Goal: Task Accomplishment & Management: Manage account settings

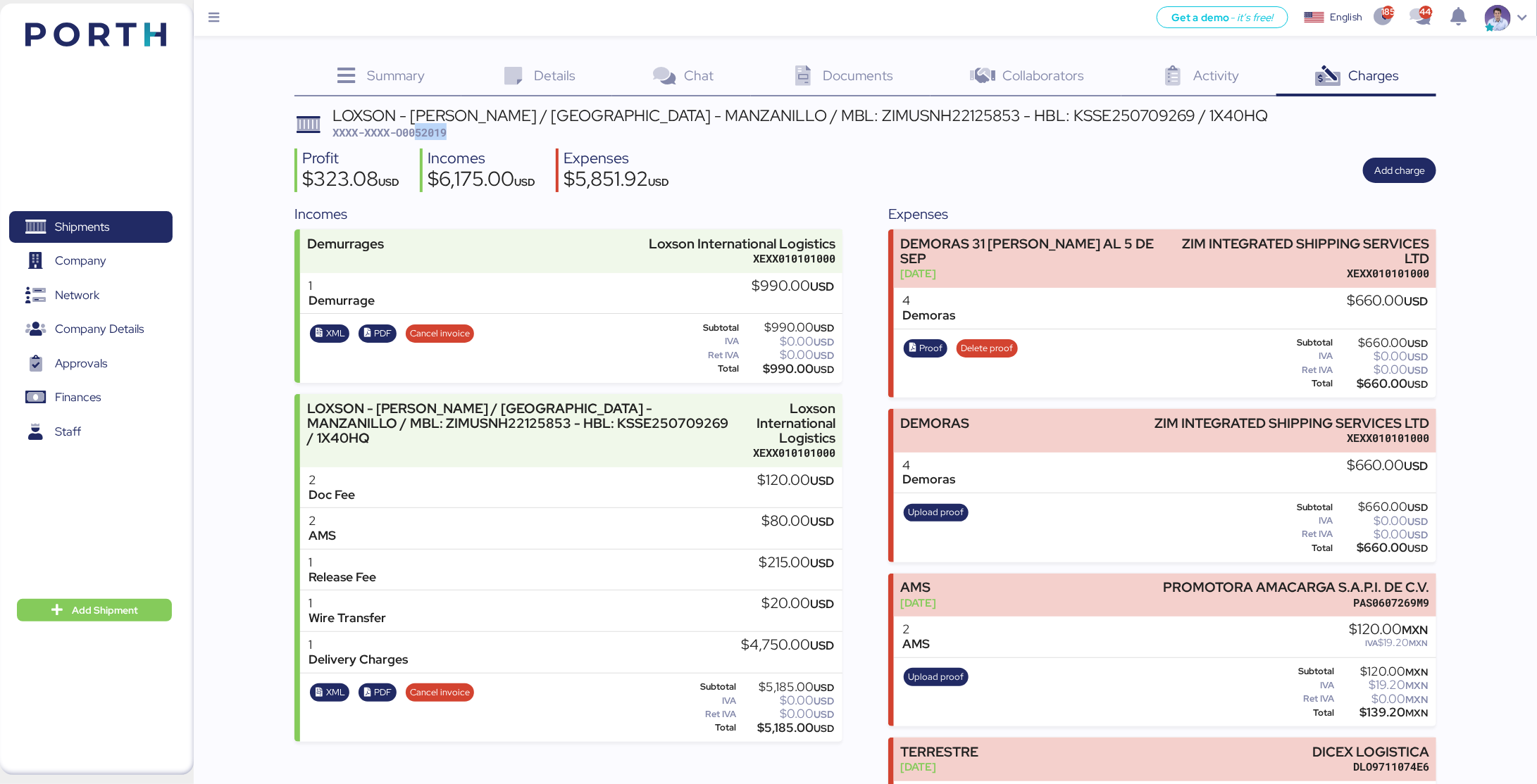
drag, startPoint x: 416, startPoint y: 134, endPoint x: 476, endPoint y: 134, distance: 60.0
click at [476, 134] on div "LOXSON - LEAR / SHANGHAI - MANZANILLO / MBL: ZIMUSNH22125853 - HBL: KSSE2507092…" at bounding box center [800, 124] width 936 height 33
copy span "52019"
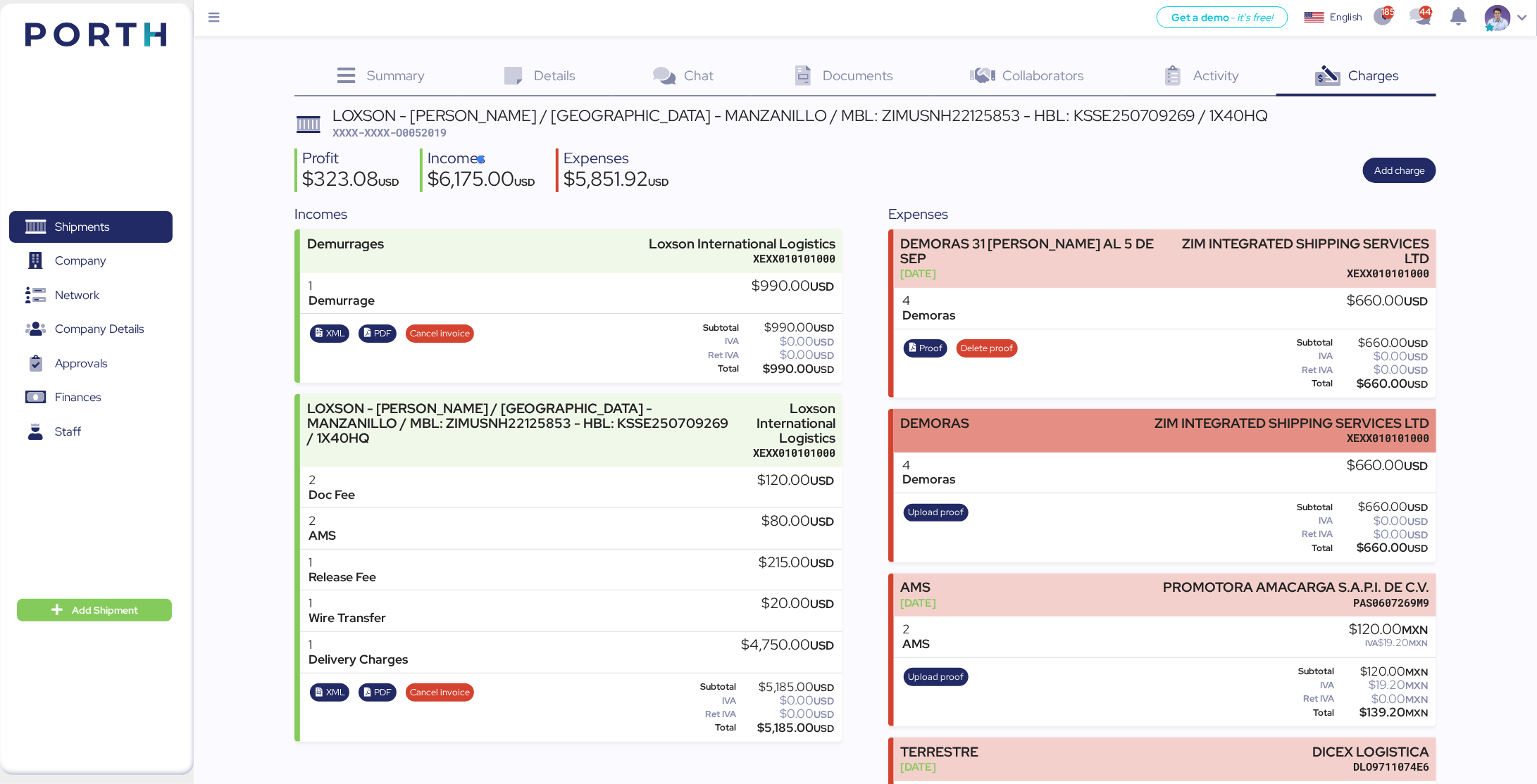
click at [1019, 440] on div "DEMORAS ZIM INTEGRATED SHIPPING SERVICES LTD XEXX010101000" at bounding box center [1165, 431] width 542 height 43
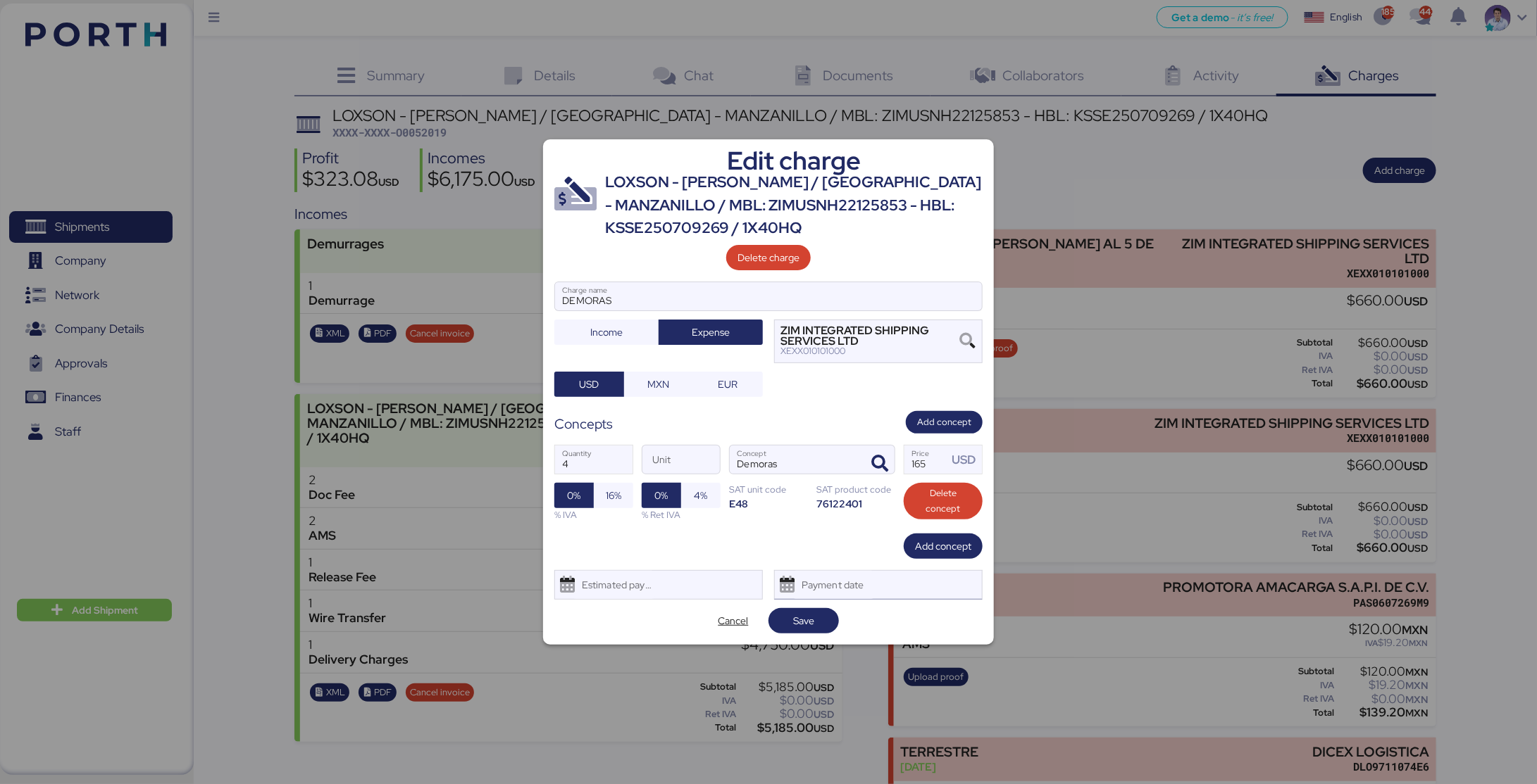
click at [867, 585] on div "Payment date" at bounding box center [833, 585] width 84 height 28
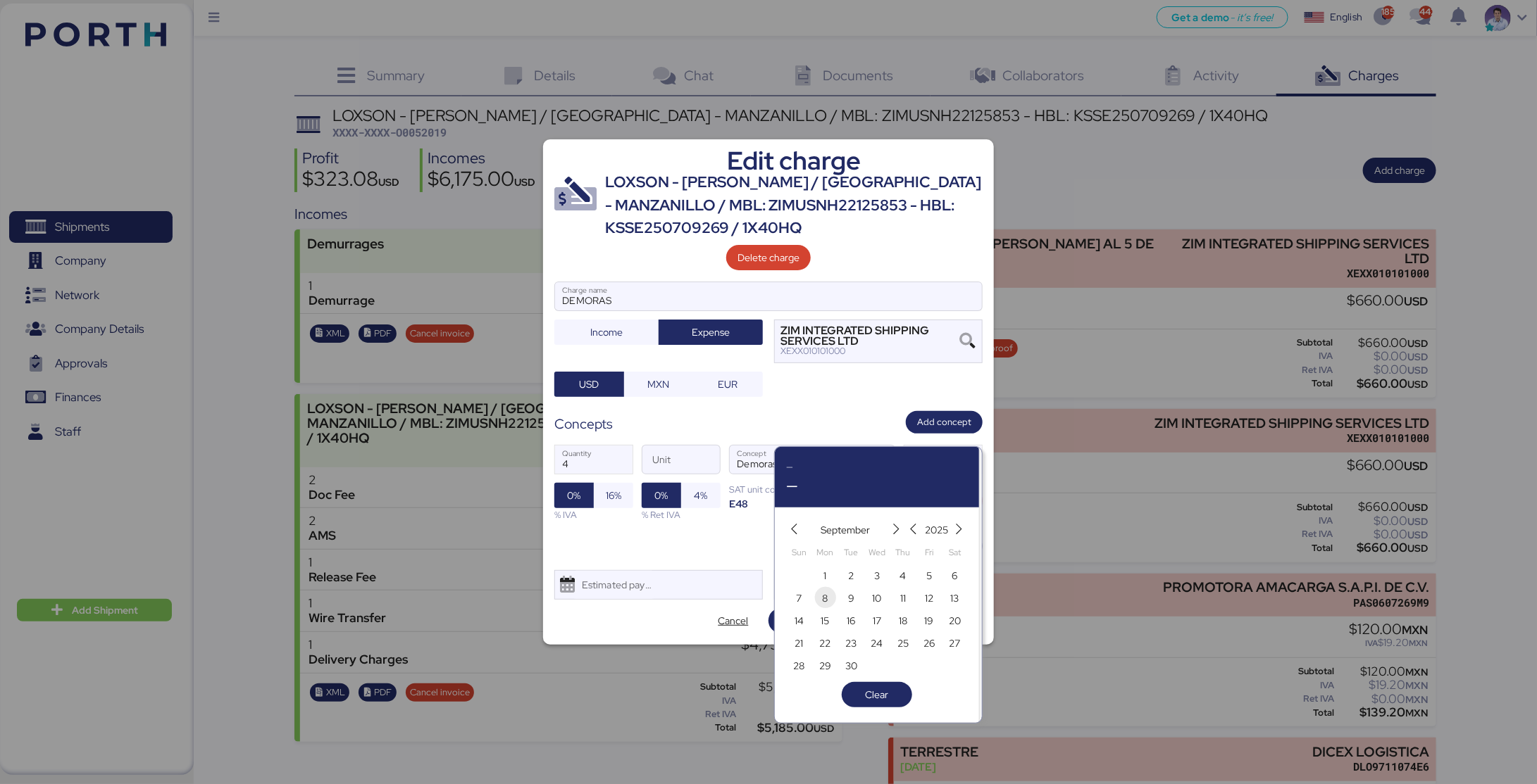
click at [833, 602] on span "8" at bounding box center [825, 597] width 21 height 21
type input "[DATE]"
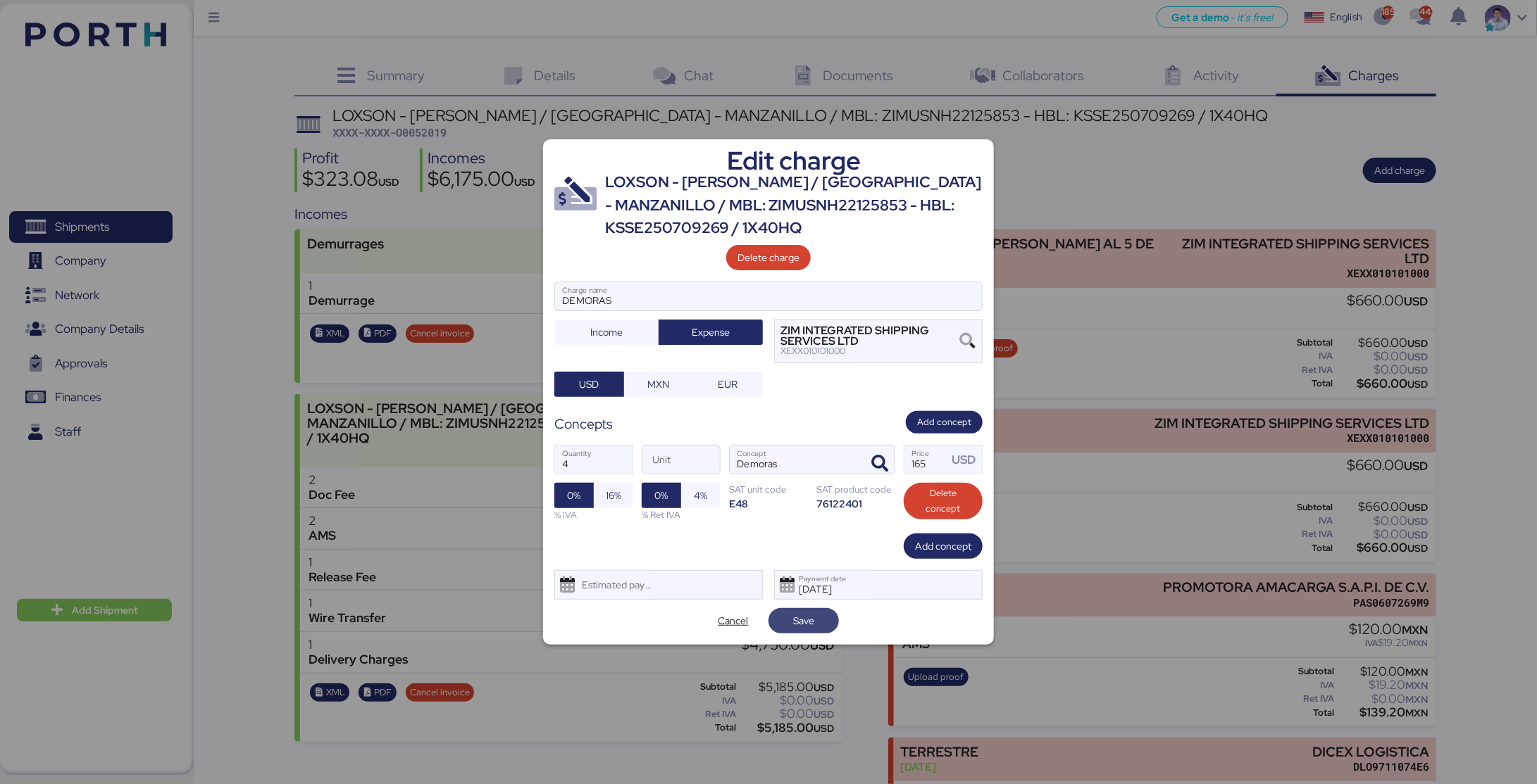
click at [794, 624] on span "Save" at bounding box center [803, 621] width 21 height 17
click at [726, 620] on span "Cancel" at bounding box center [733, 621] width 30 height 17
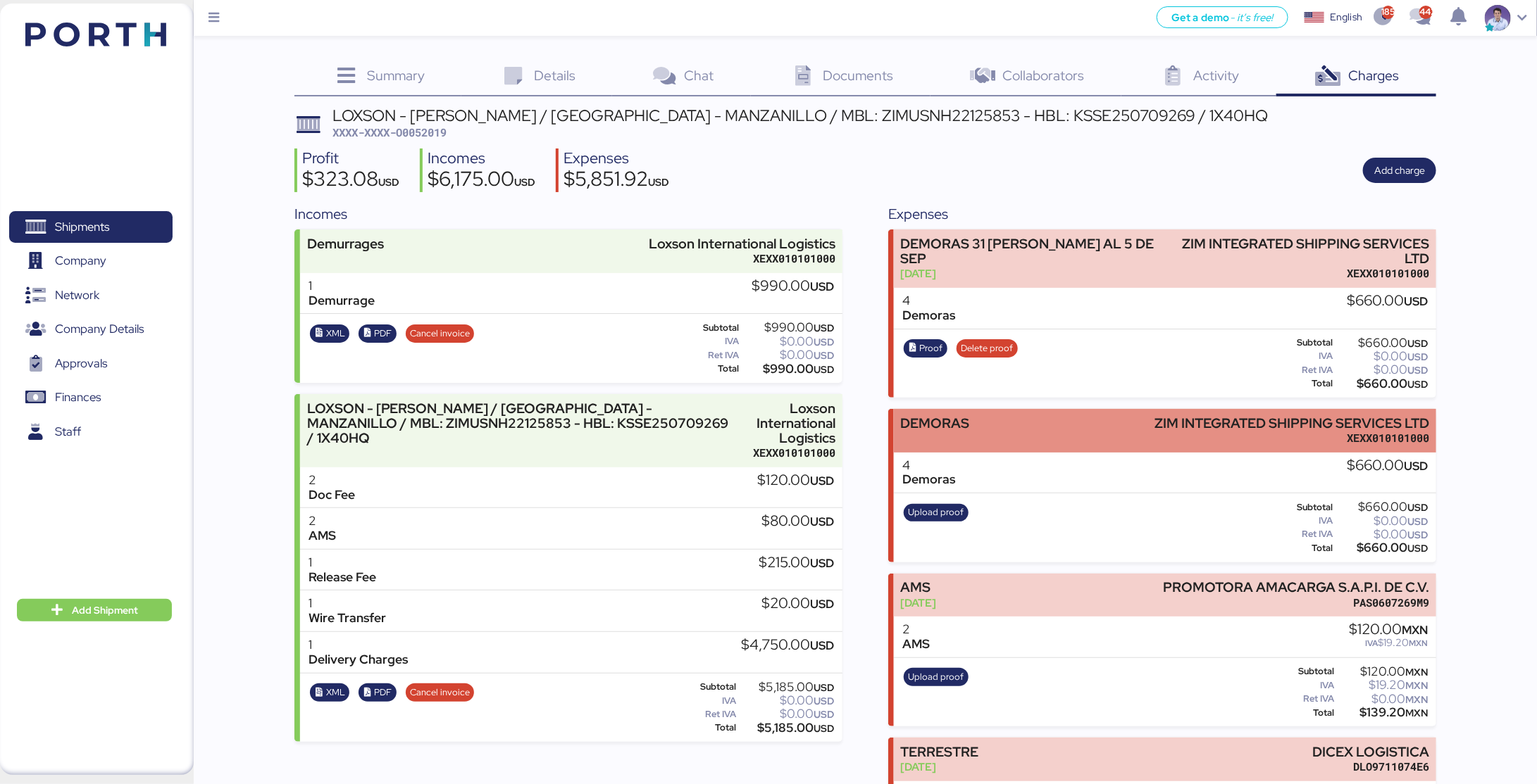
click at [1015, 446] on div "DEMORAS ZIM INTEGRATED SHIPPING SERVICES LTD XEXX010101000" at bounding box center [1165, 431] width 542 height 43
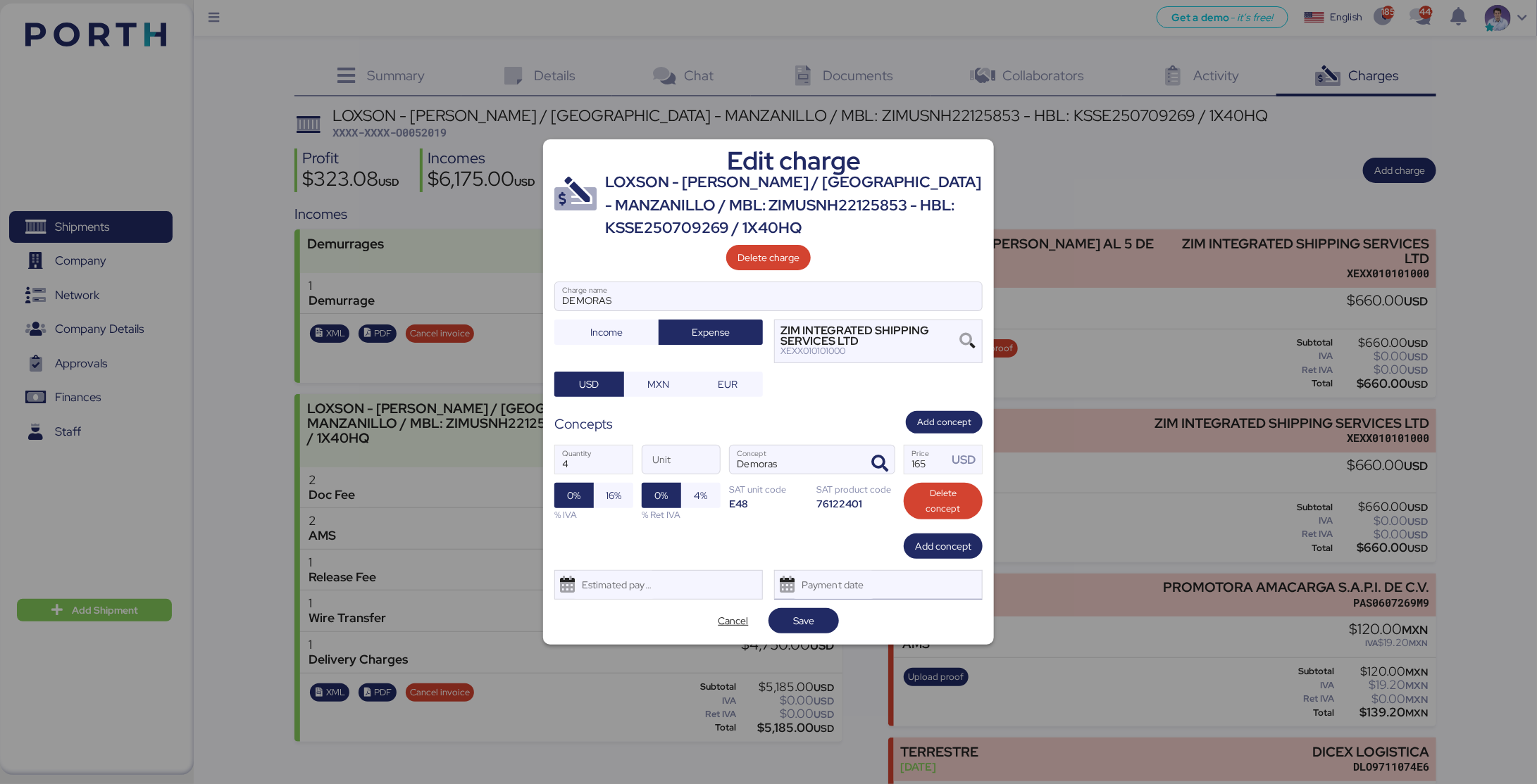
click at [859, 577] on div "Payment date" at bounding box center [833, 585] width 84 height 28
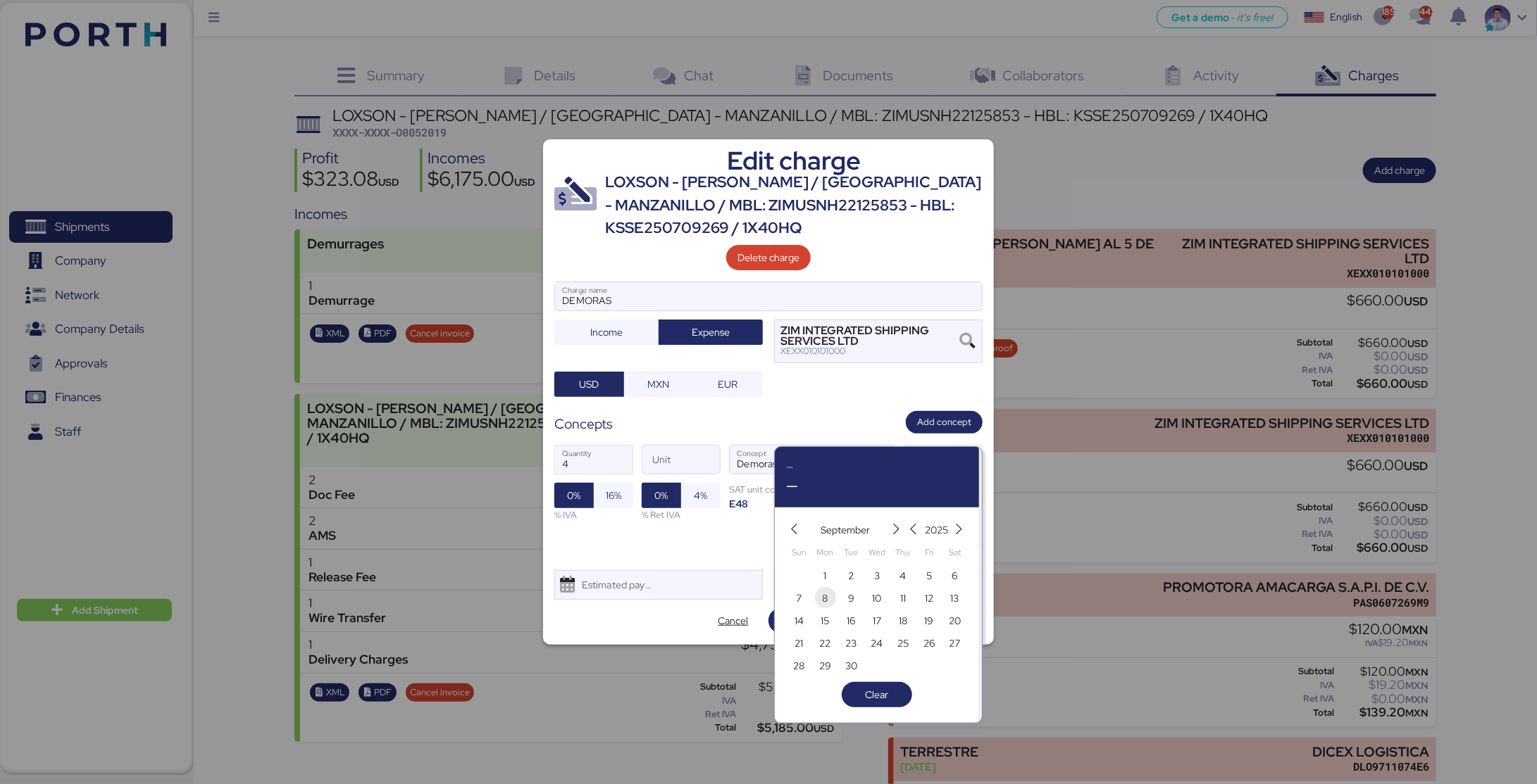
click at [832, 601] on span "8" at bounding box center [824, 598] width 15 height 17
type input "Sep 8, 2025"
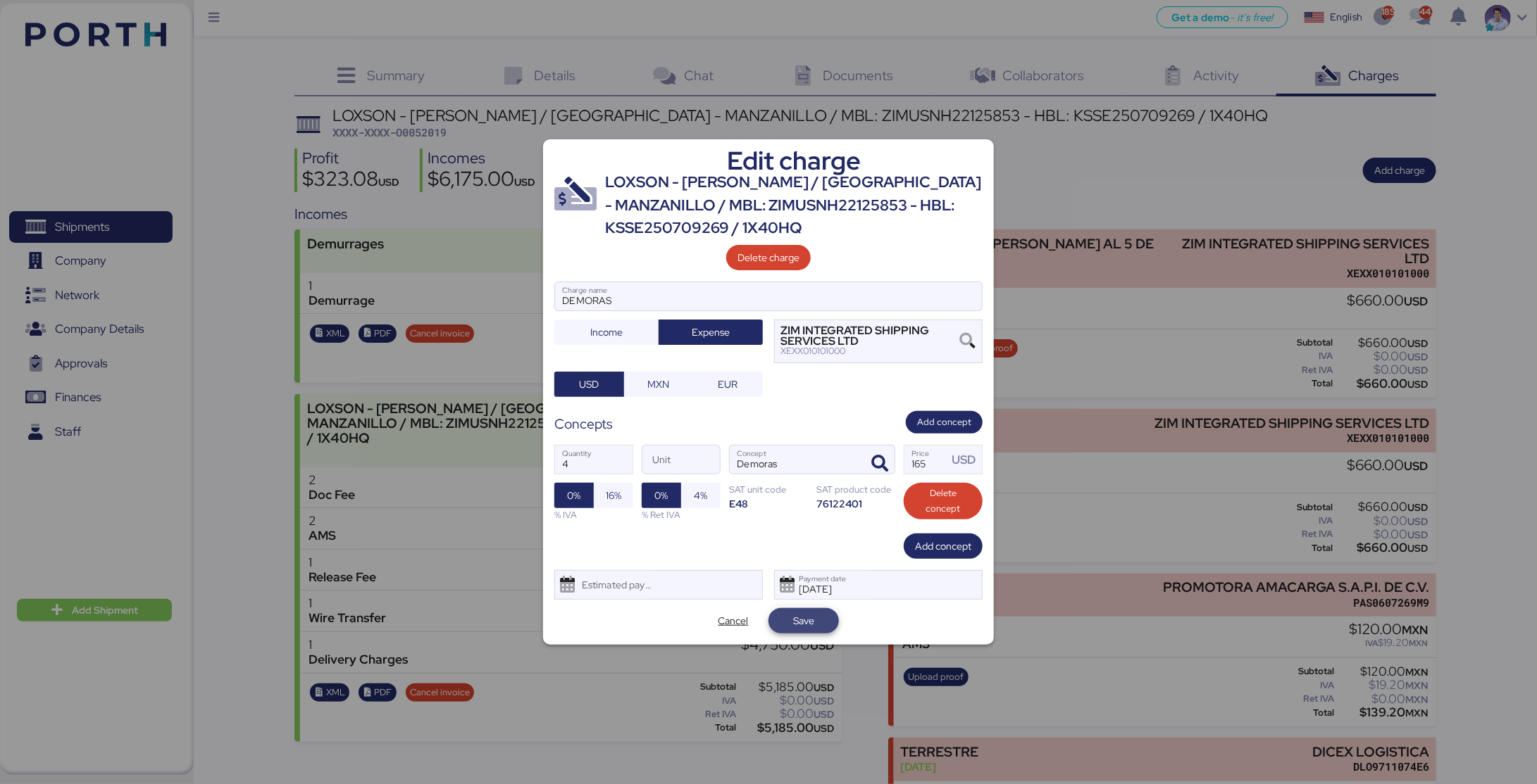
click at [800, 630] on span "Save" at bounding box center [803, 621] width 70 height 25
click at [809, 617] on span "Save" at bounding box center [803, 621] width 21 height 17
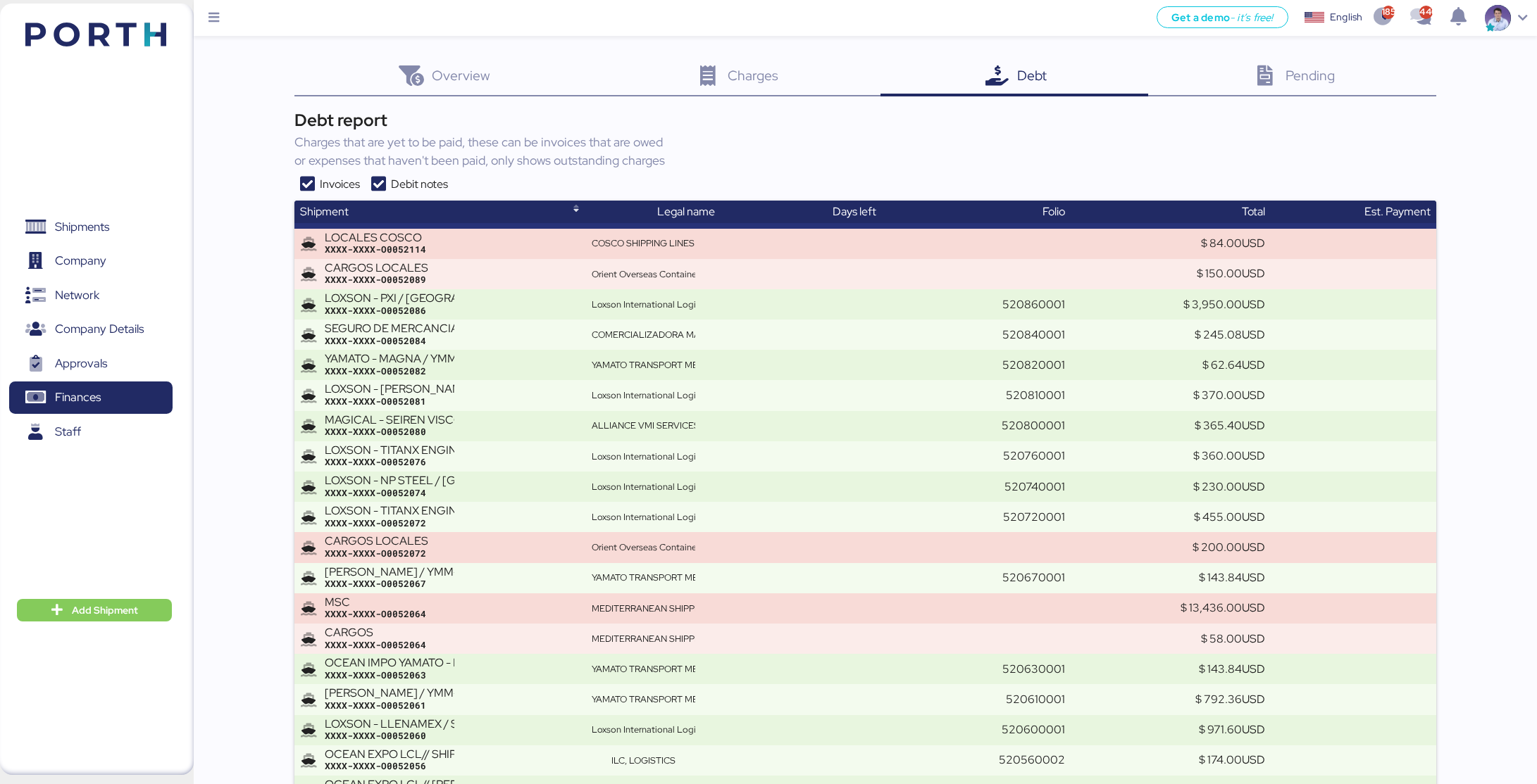
scroll to position [226, 0]
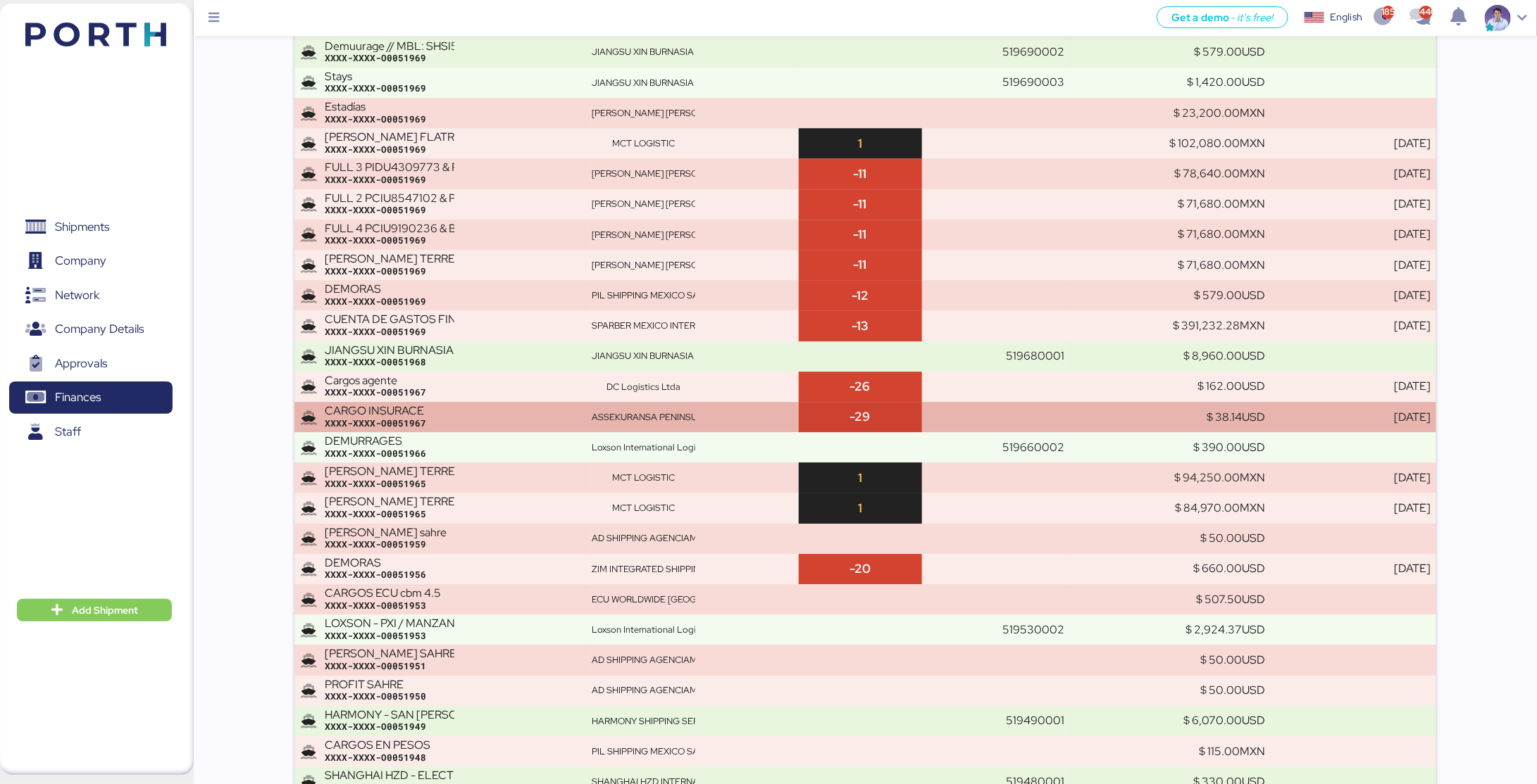
click at [695, 419] on div "ASSEKURANSA PENINSULAR CORREDURIA DE SEGUROS SL" at bounding box center [643, 417] width 103 height 12
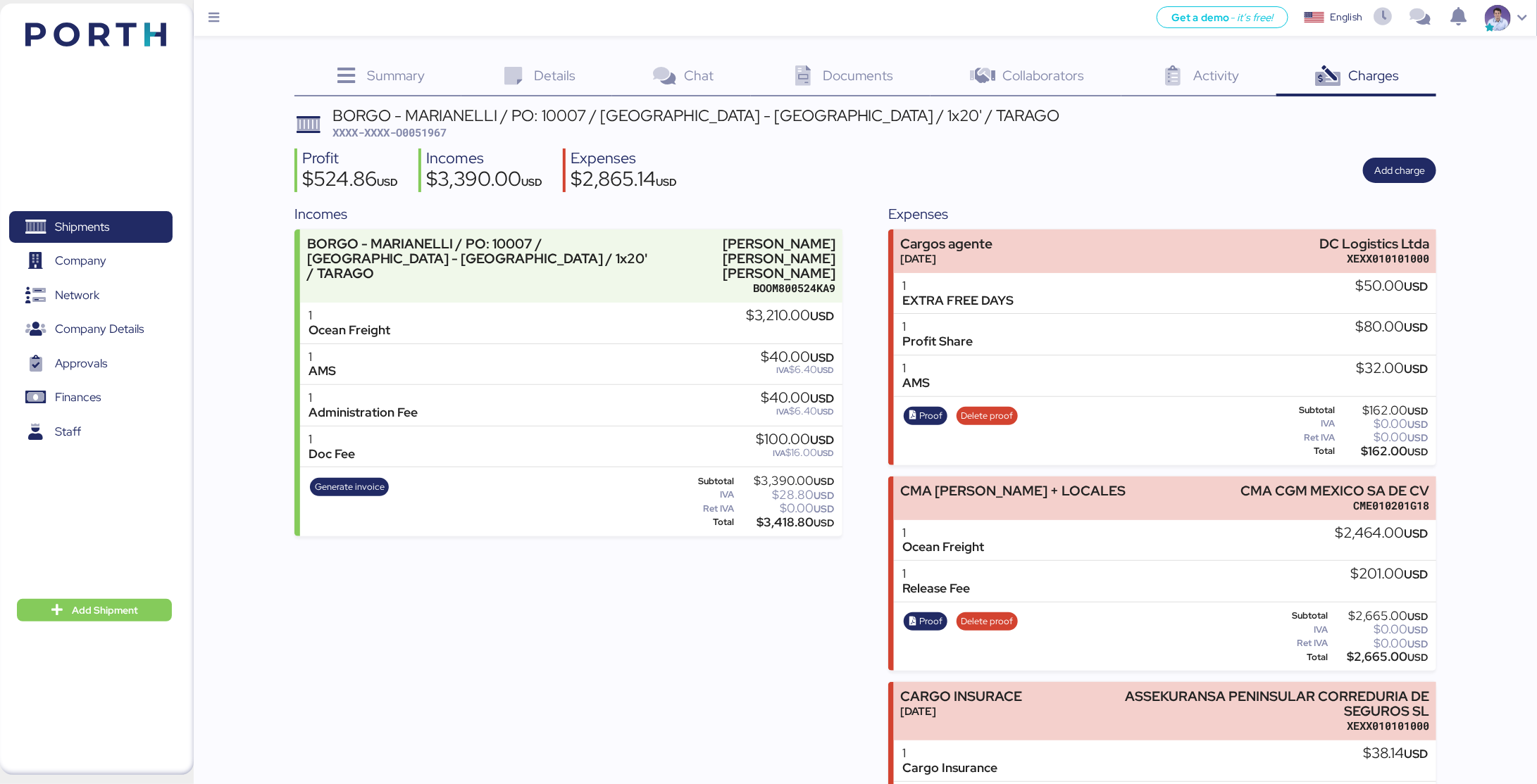
scroll to position [8, 0]
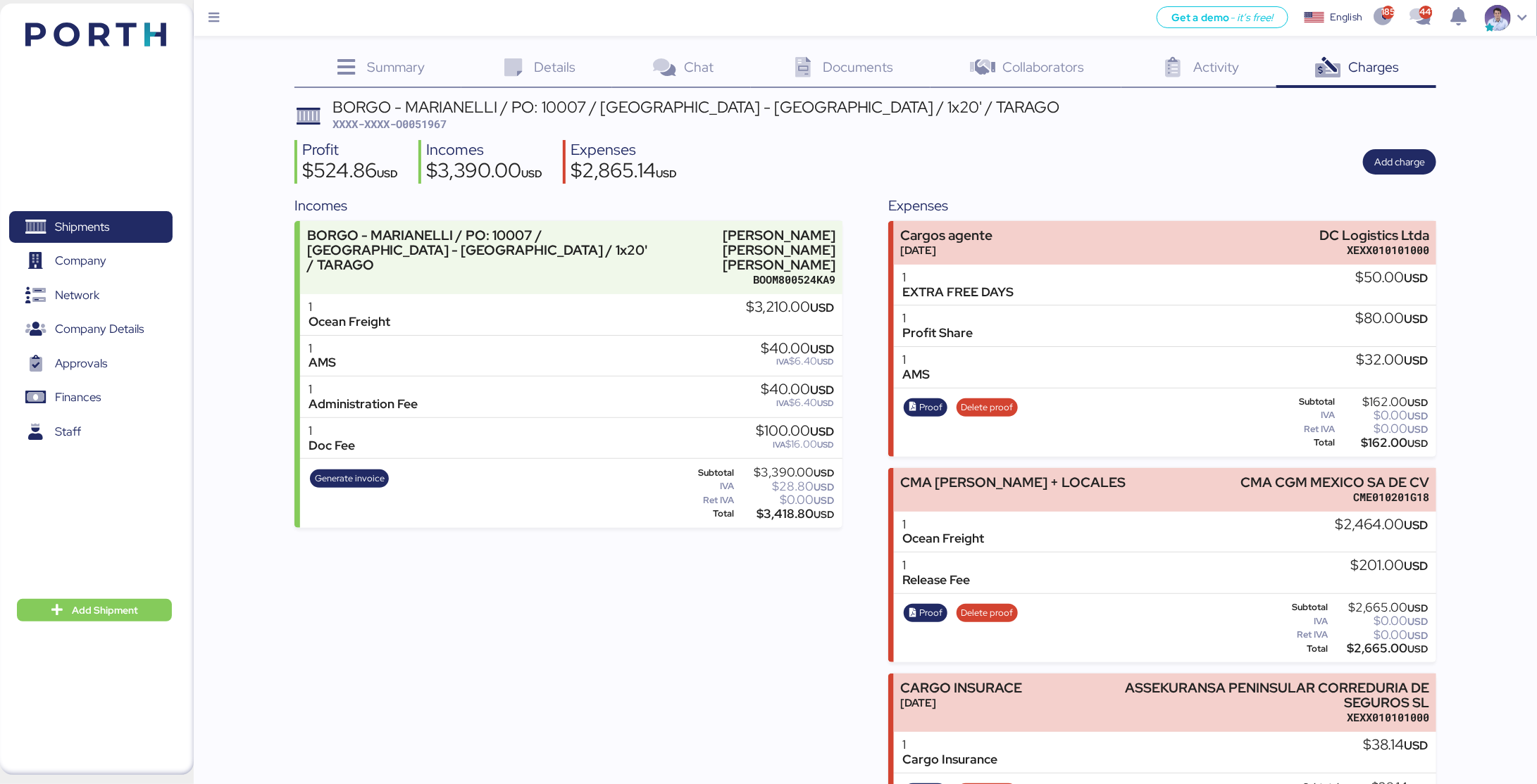
click at [1049, 192] on div "BORGO - MARIANELLI / PO: 10007 / VITORIA - ALTAMIRA / 1x20' / TARAGO XXXX-XXXX-…" at bounding box center [865, 471] width 1142 height 742
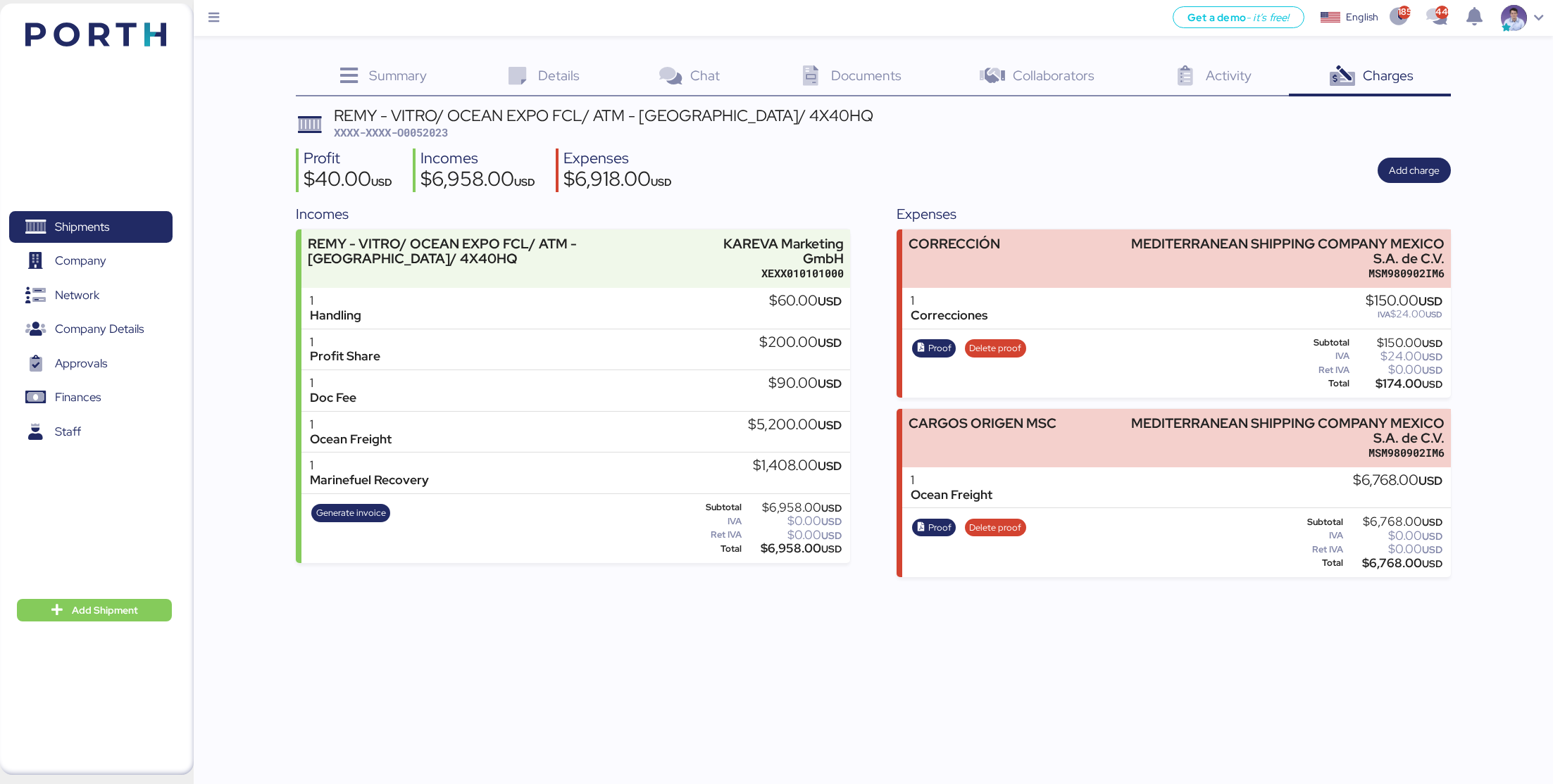
click at [444, 132] on span "XXXX-XXXX-O0052023" at bounding box center [391, 132] width 114 height 14
copy span "O0052023"
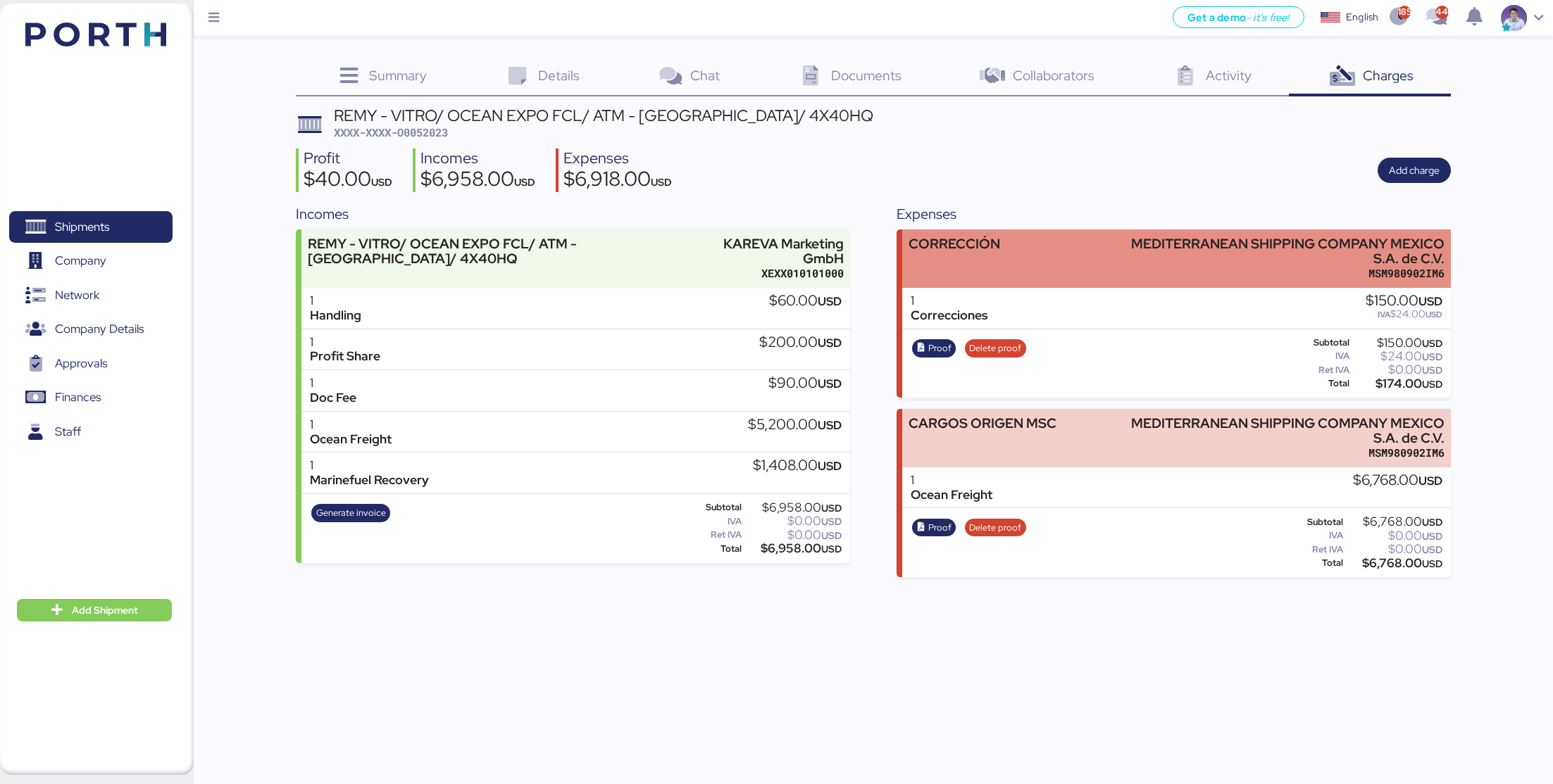
click at [1166, 261] on div "MEDITERRANEAN SHIPPING COMPANY MEXICO S.A. de C.V." at bounding box center [1283, 251] width 321 height 29
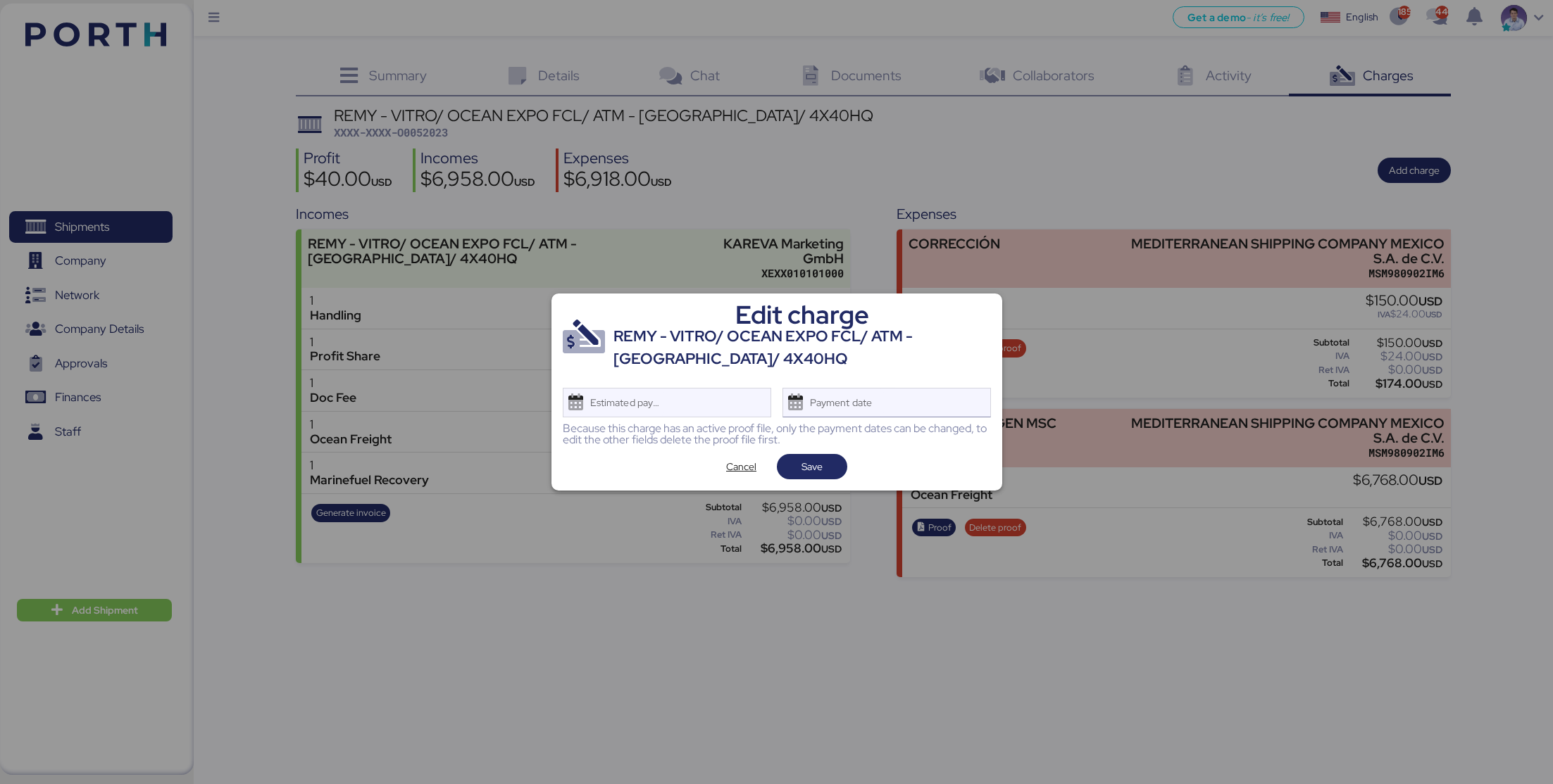
click at [951, 406] on div "Payment date" at bounding box center [887, 403] width 209 height 29
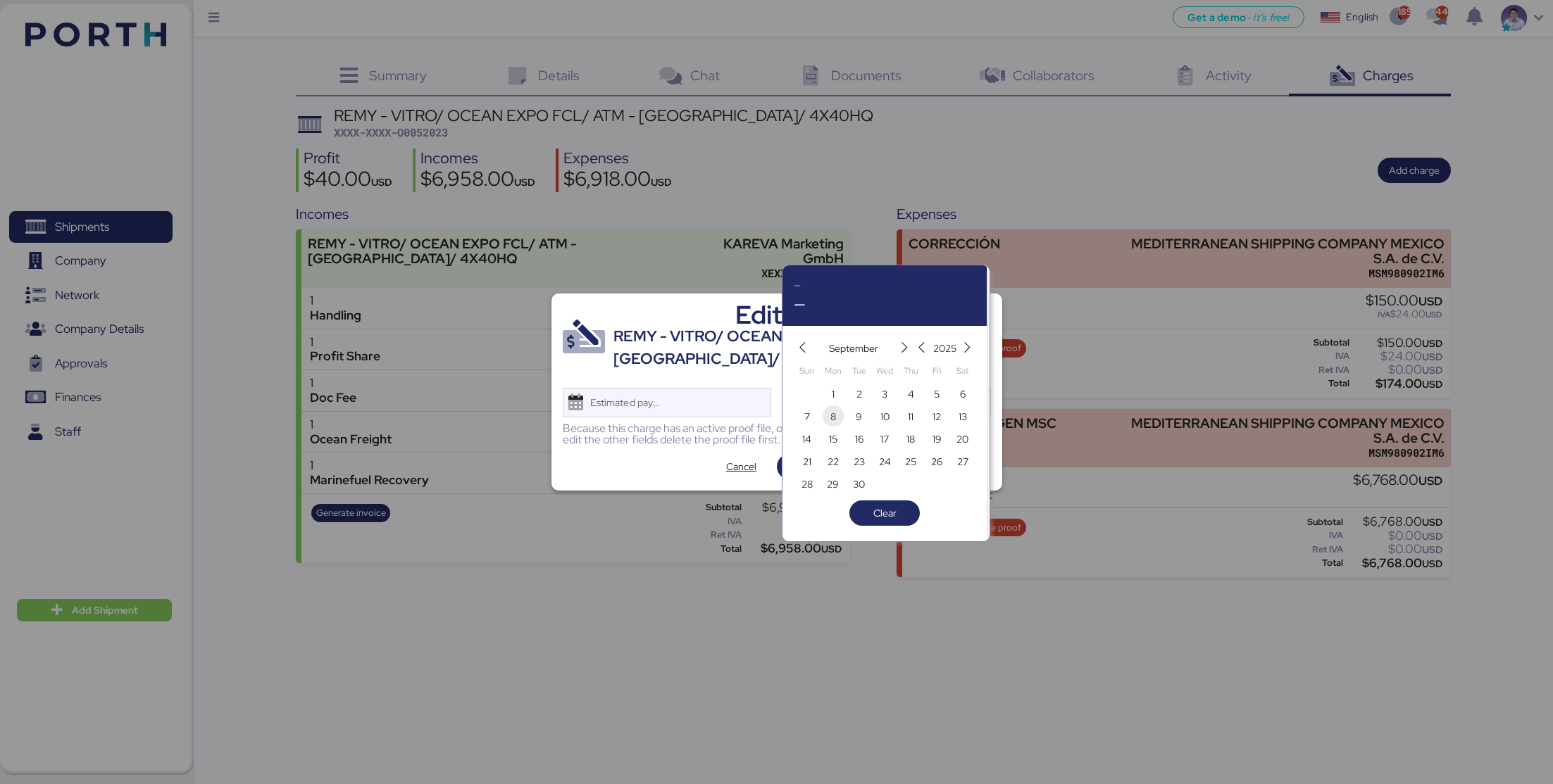
click at [832, 420] on span "8" at bounding box center [833, 417] width 5 height 17
type input "[DATE]"
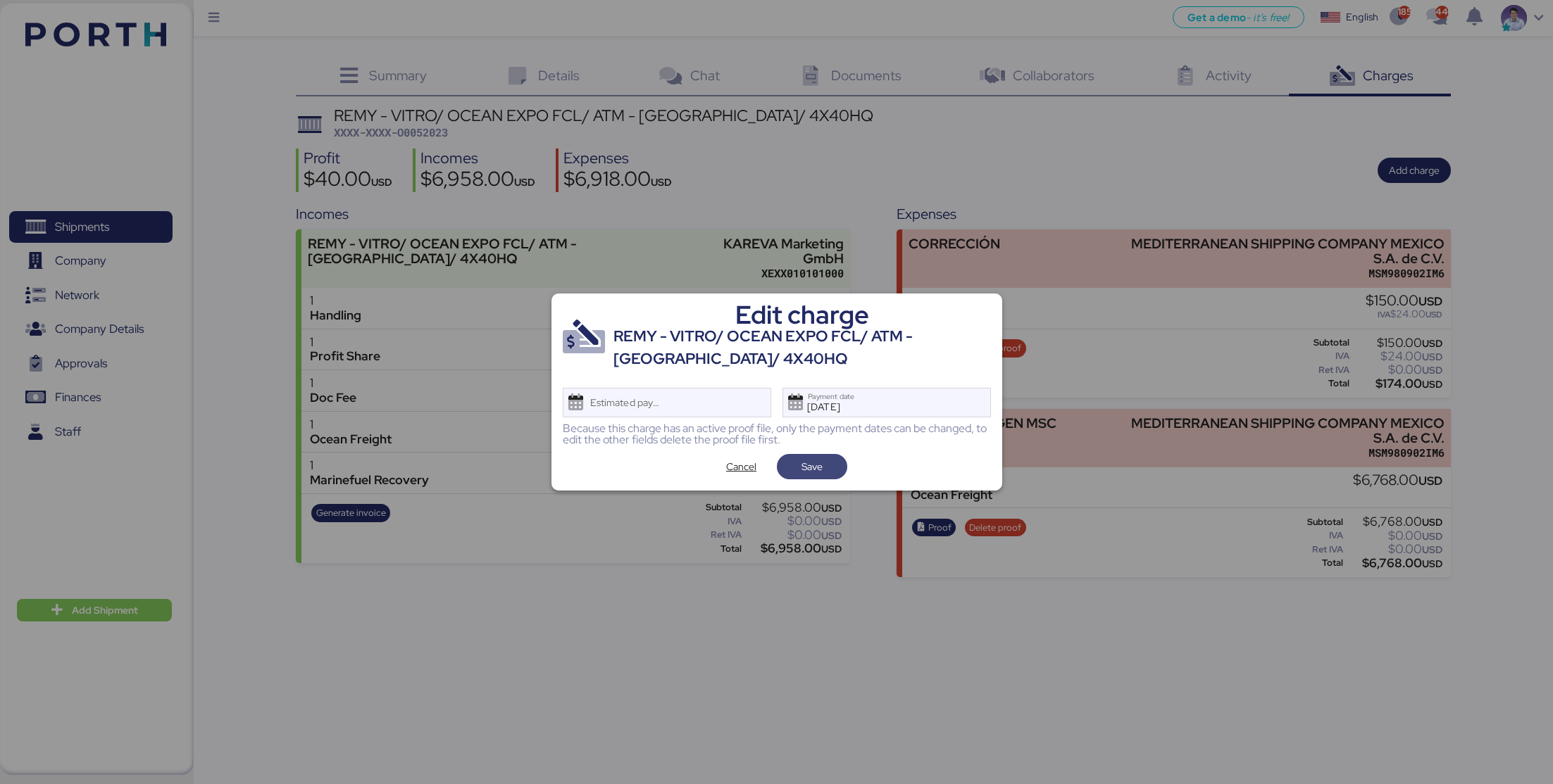
click at [820, 467] on span "Save" at bounding box center [811, 467] width 21 height 17
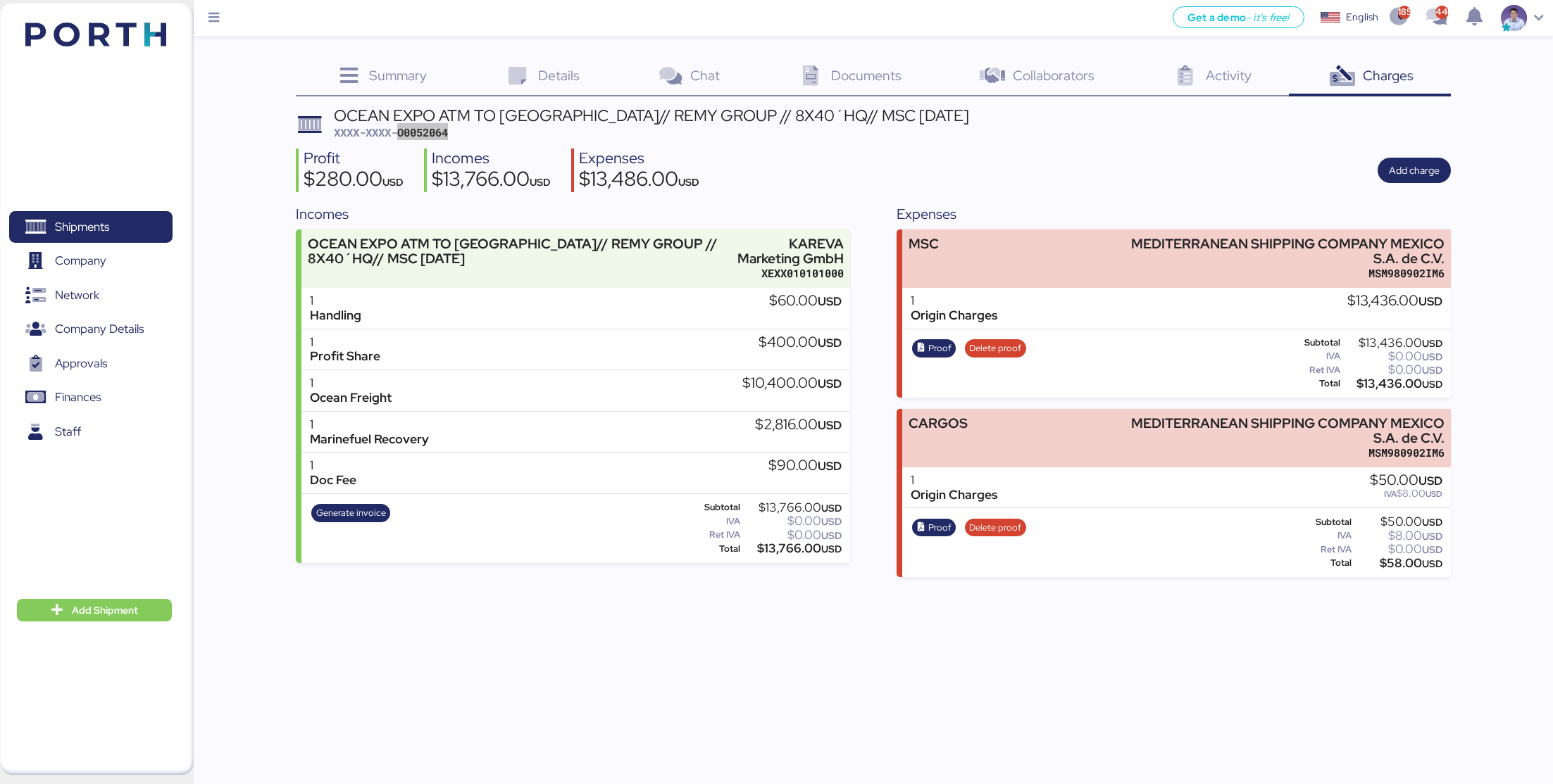
click at [425, 131] on span "XXXX-XXXX-O0052064" at bounding box center [391, 132] width 114 height 14
drag, startPoint x: 418, startPoint y: 131, endPoint x: 461, endPoint y: 131, distance: 43.0
click at [461, 131] on div "OCEAN EXPO ATM TO [GEOGRAPHIC_DATA]// REMY GROUP // 8X40´HQ// MSC [DATE] XXXX-X…" at bounding box center [651, 124] width 636 height 33
copy span "52064"
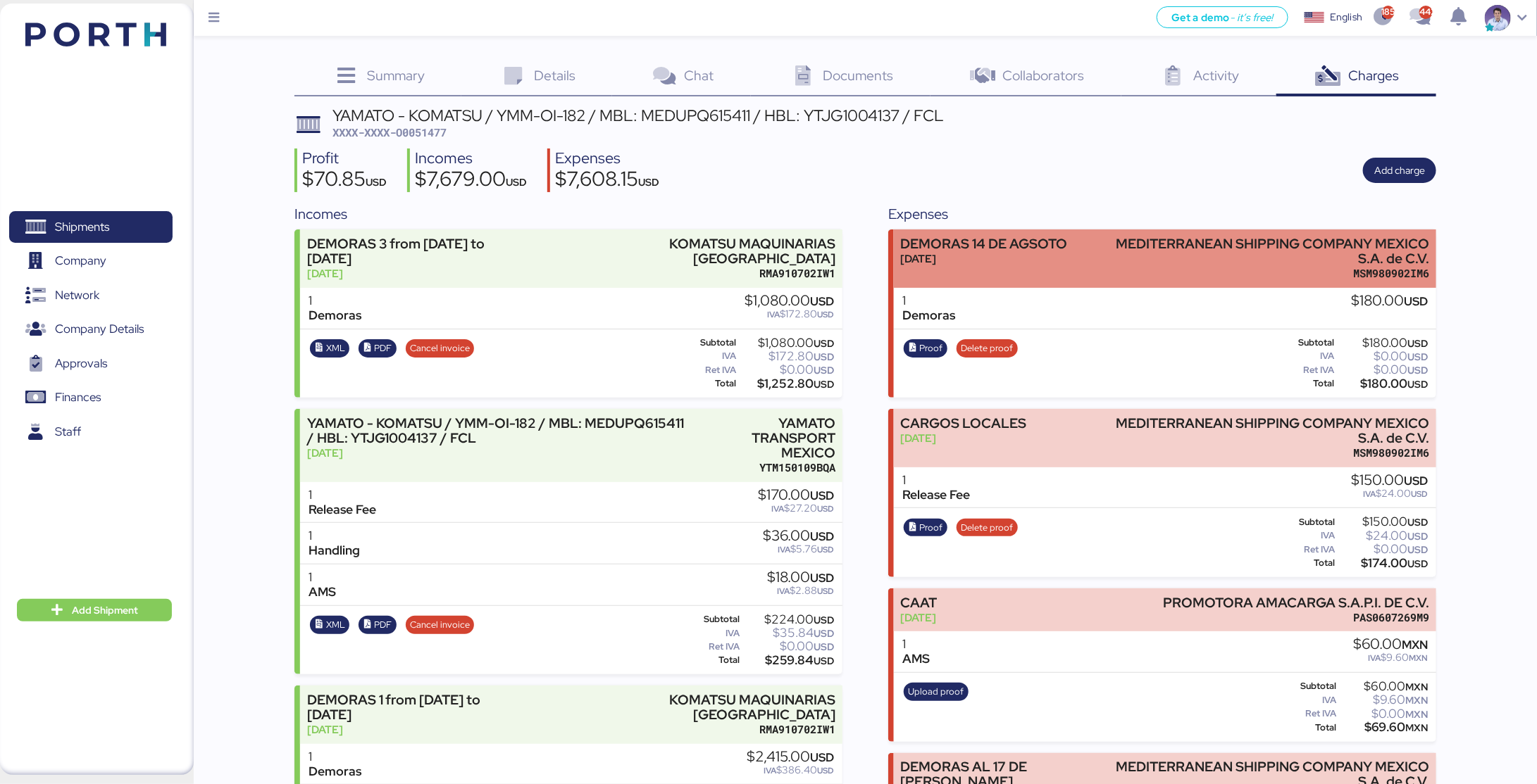
click at [1136, 250] on div "MEDITERRANEAN SHIPPING COMPANY MEXICO S.A. de C.V." at bounding box center [1270, 251] width 317 height 29
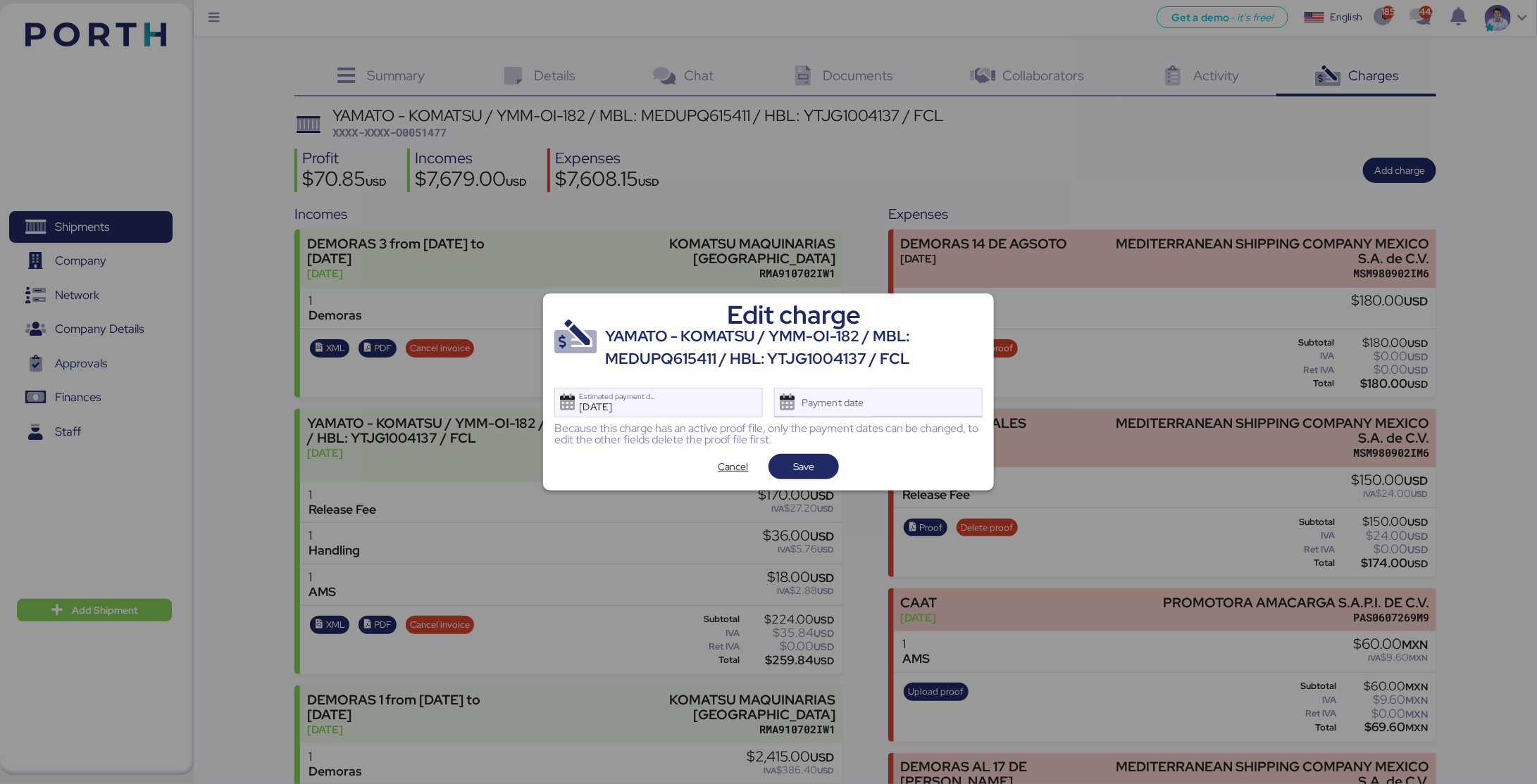
click at [884, 404] on div "Payment date" at bounding box center [878, 403] width 209 height 29
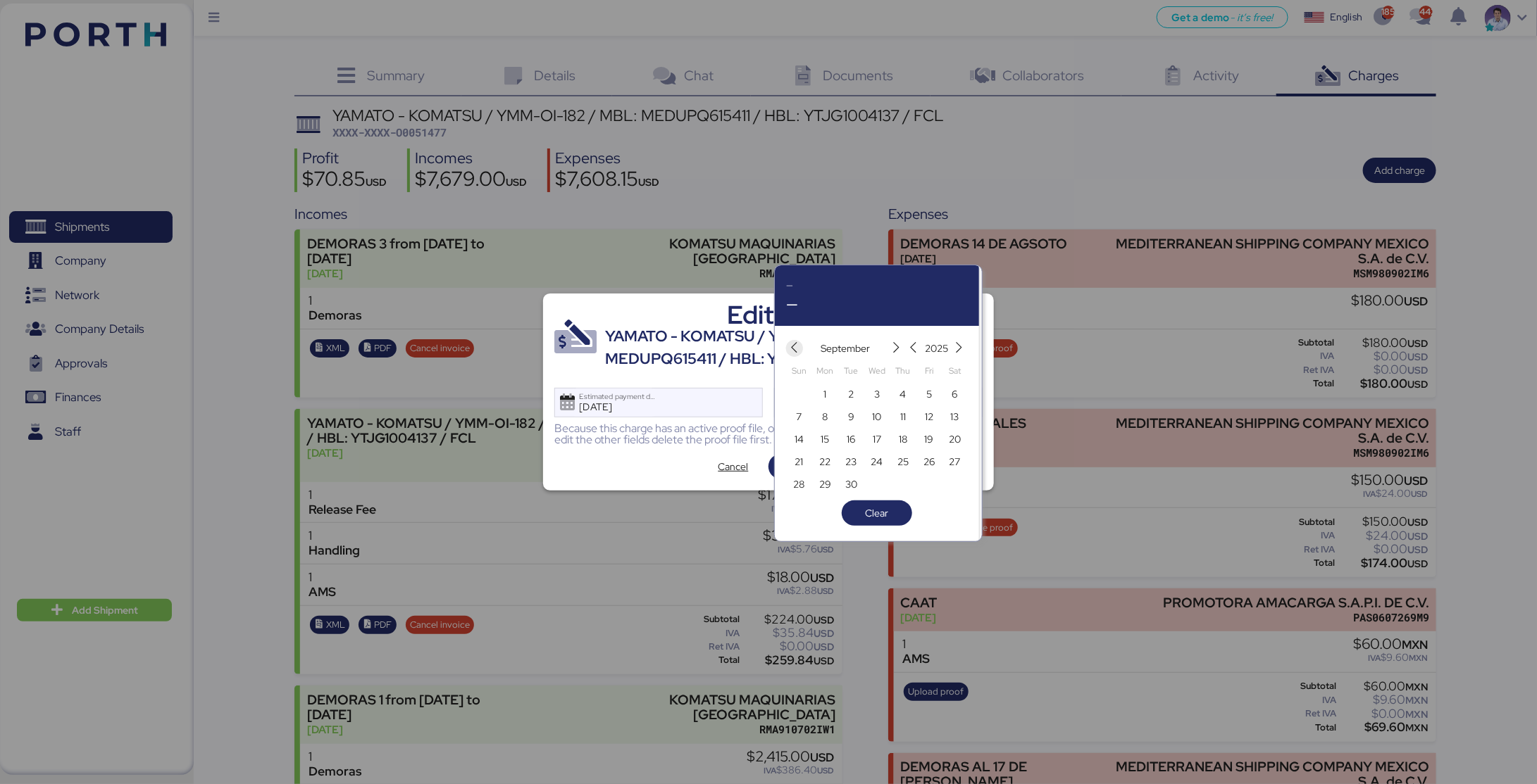
click at [797, 350] on icon "button" at bounding box center [795, 348] width 12 height 12
click at [891, 345] on icon "button" at bounding box center [897, 348] width 12 height 12
click at [825, 417] on span "8" at bounding box center [825, 417] width 5 height 17
type input "Sep 8, 2025"
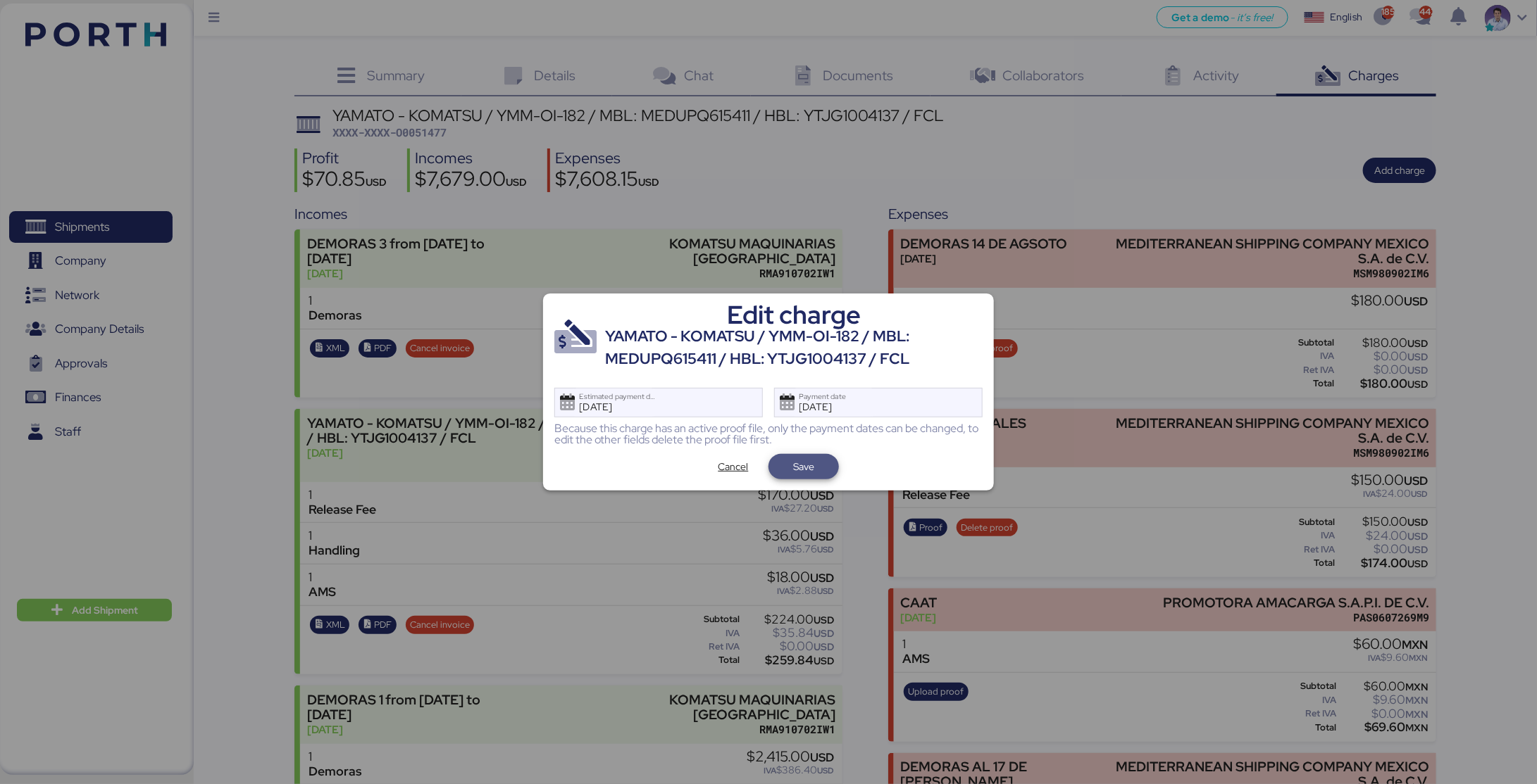
click at [821, 465] on span "Save" at bounding box center [804, 467] width 48 height 20
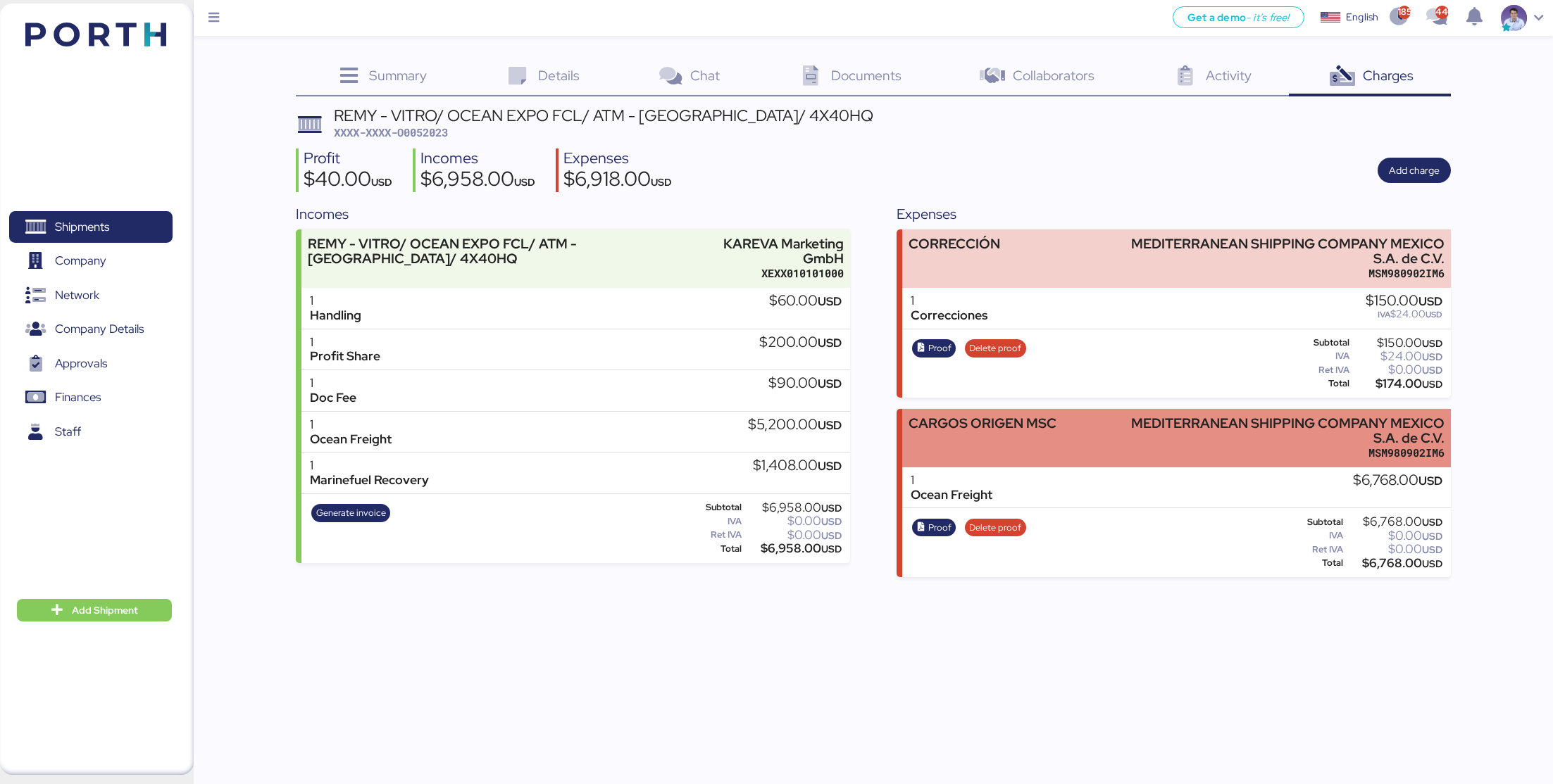
click at [1038, 437] on div "CARGOS ORIGEN MSC" at bounding box center [982, 438] width 148 height 45
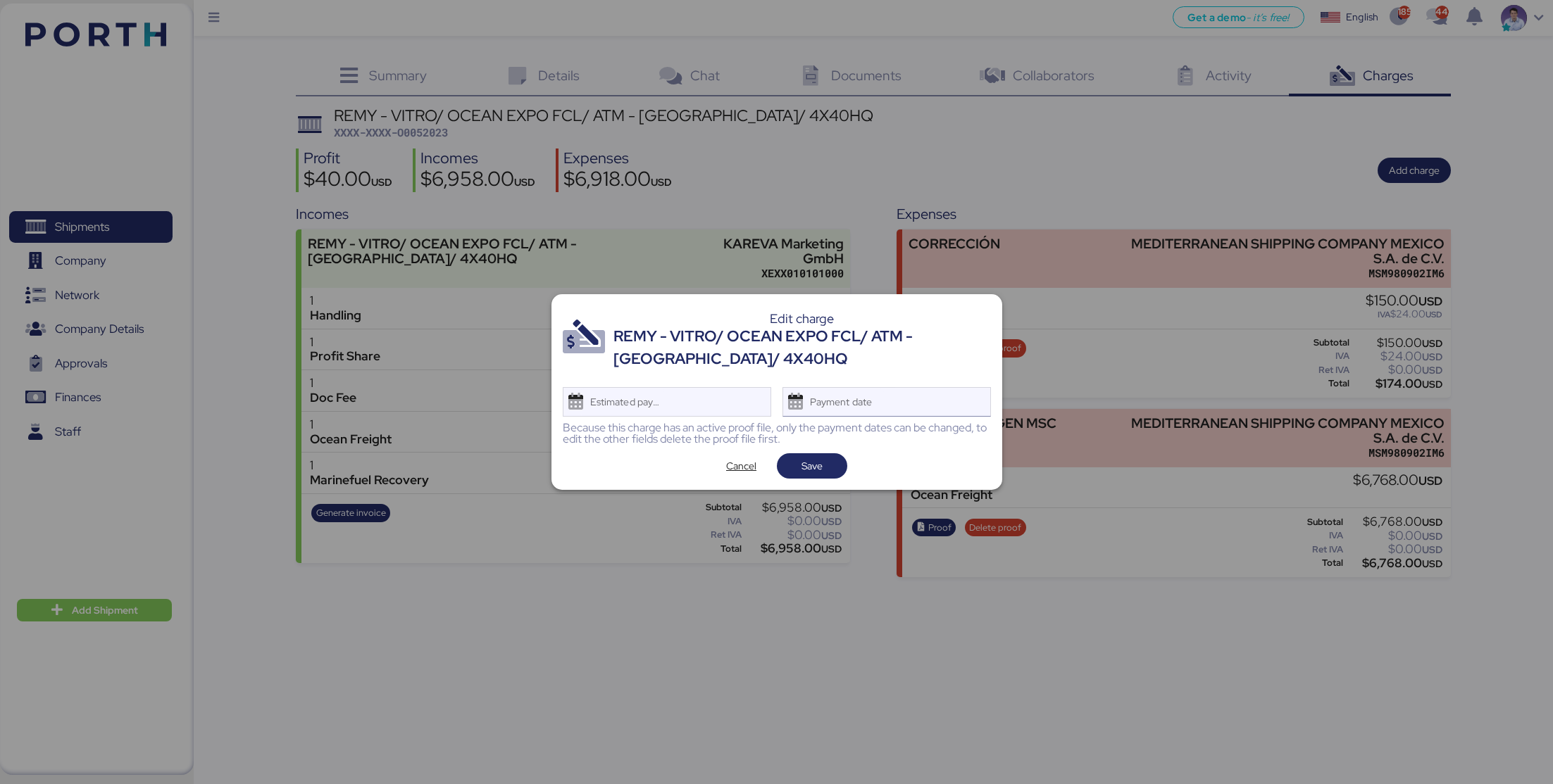
click at [915, 397] on div "Payment date" at bounding box center [887, 402] width 209 height 29
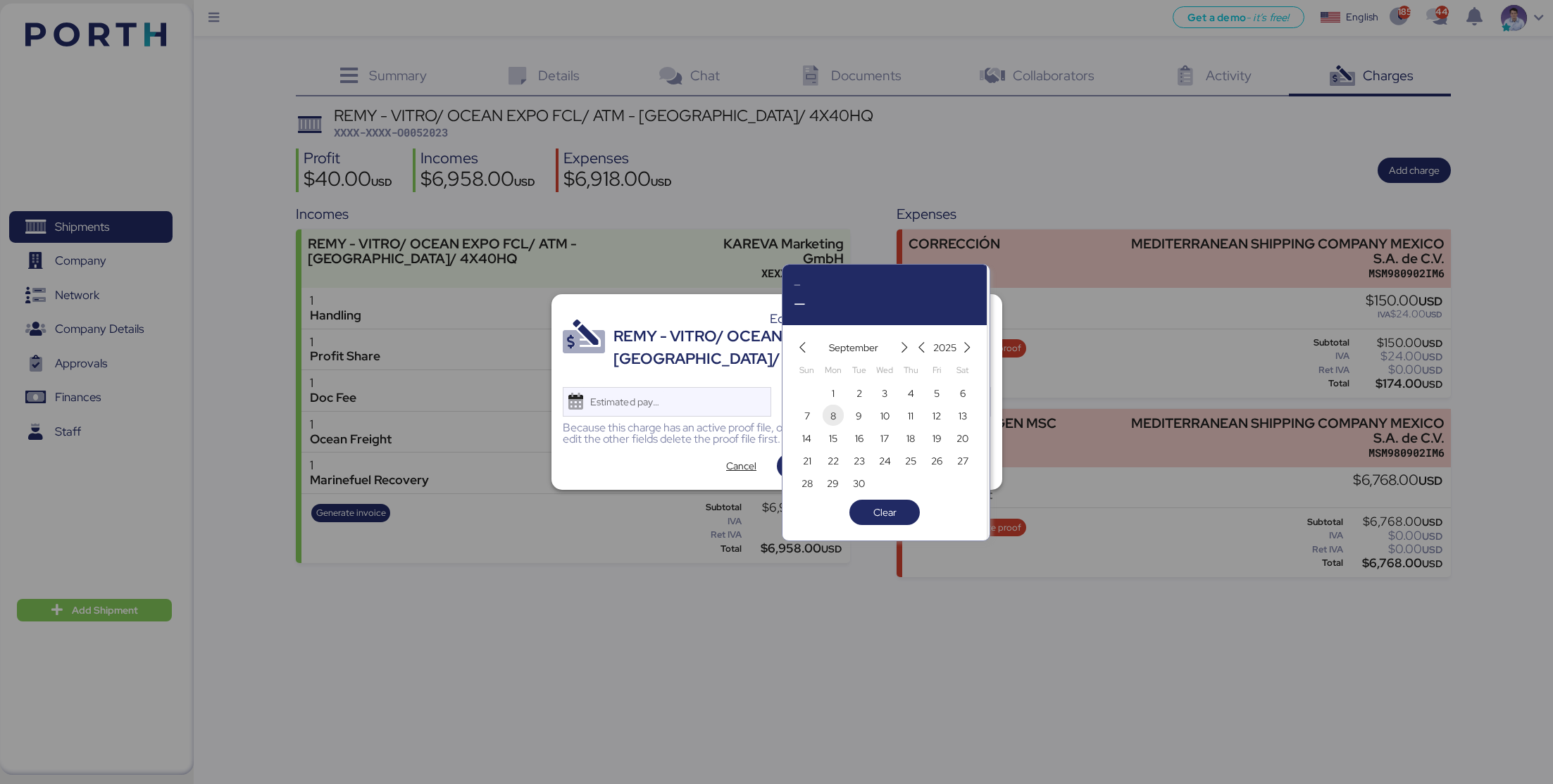
click at [837, 414] on span "8" at bounding box center [833, 416] width 15 height 17
type input "[DATE]"
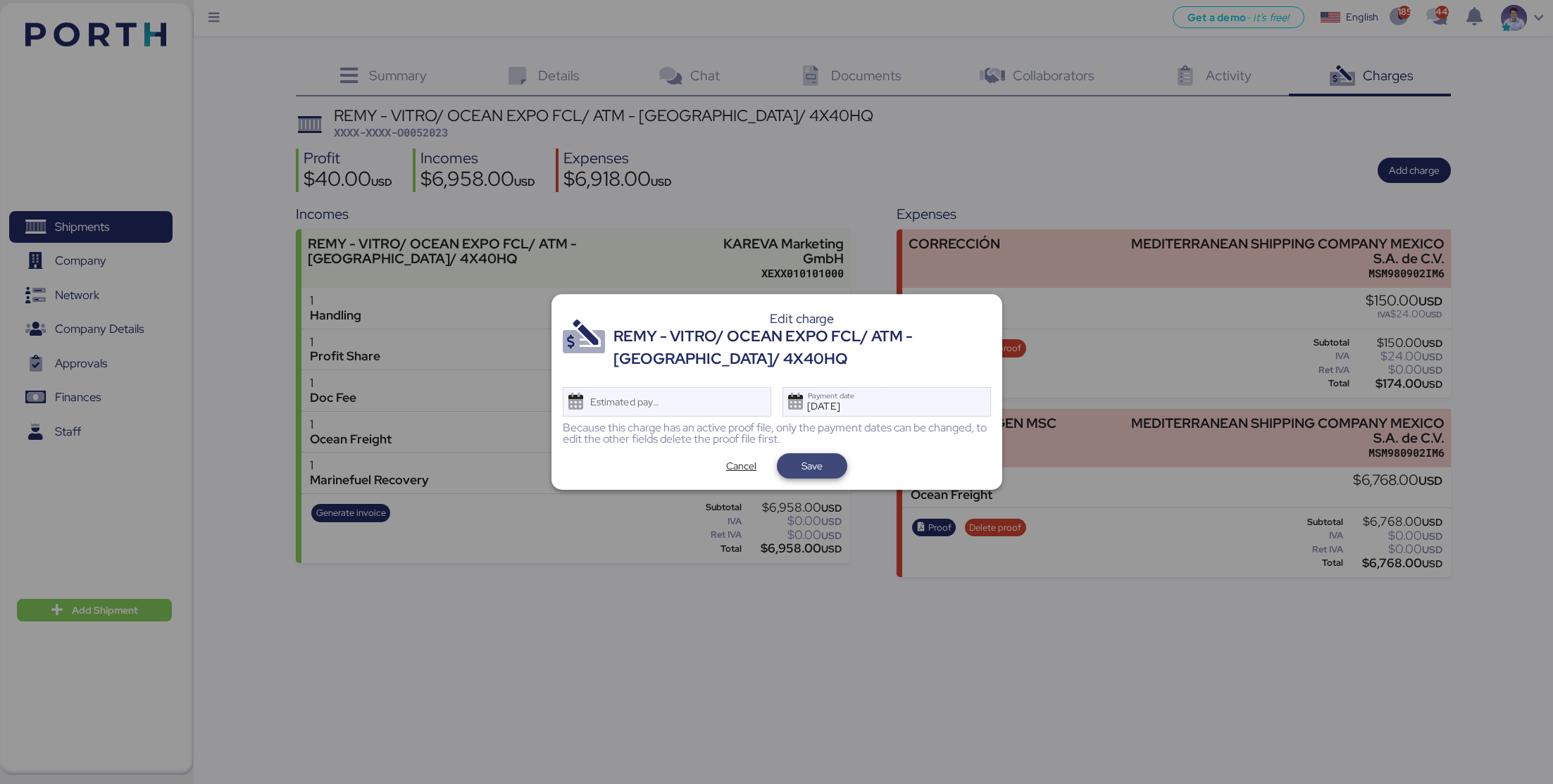
click at [803, 468] on span "Save" at bounding box center [811, 466] width 21 height 17
click at [835, 367] on div "REMY - VITRO/ OCEAN EXPO FCL/ ATM - [GEOGRAPHIC_DATA]/ 4X40HQ" at bounding box center [802, 347] width 377 height 45
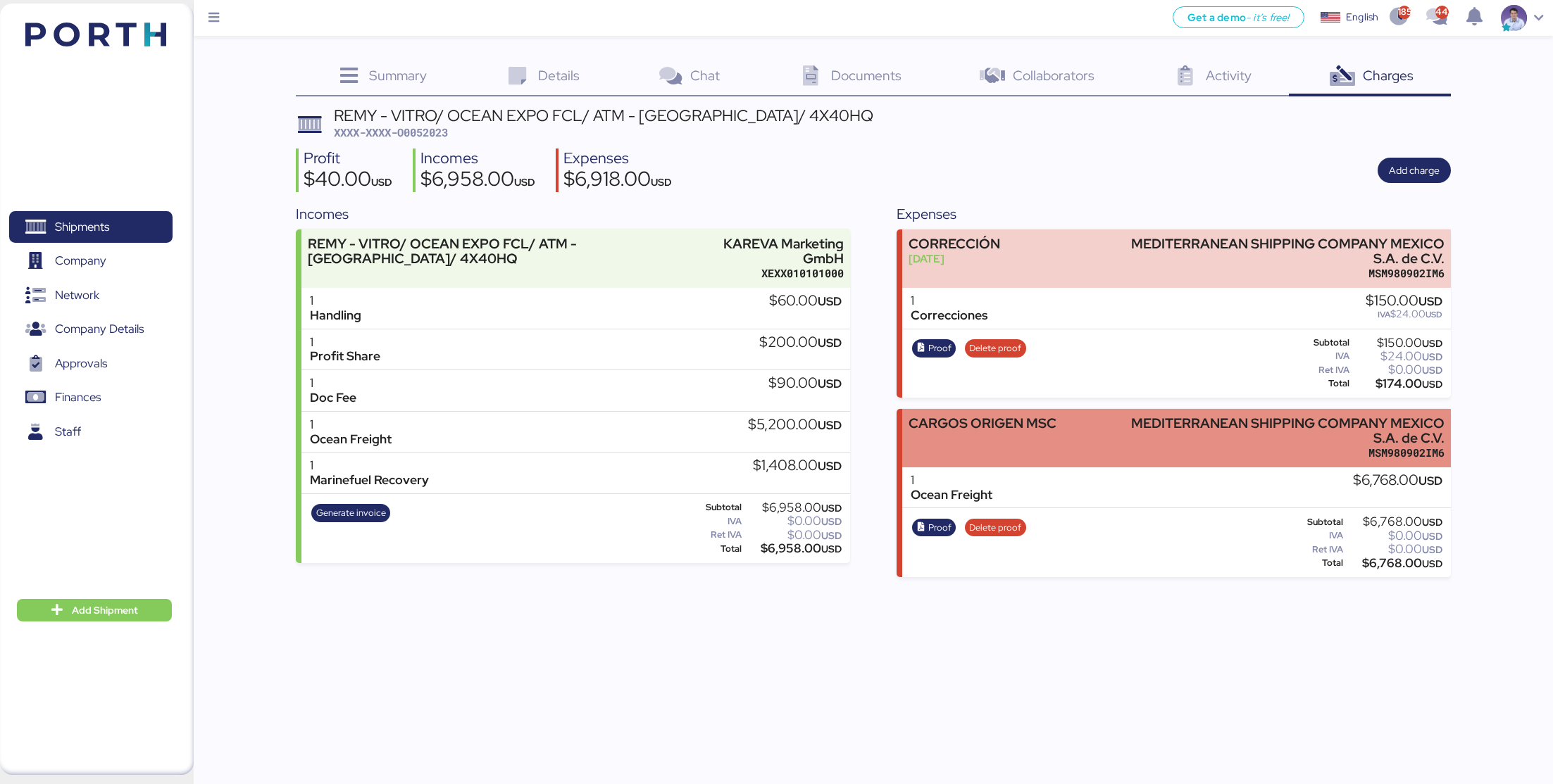
click at [1018, 434] on div "CARGOS ORIGEN MSC" at bounding box center [982, 438] width 148 height 45
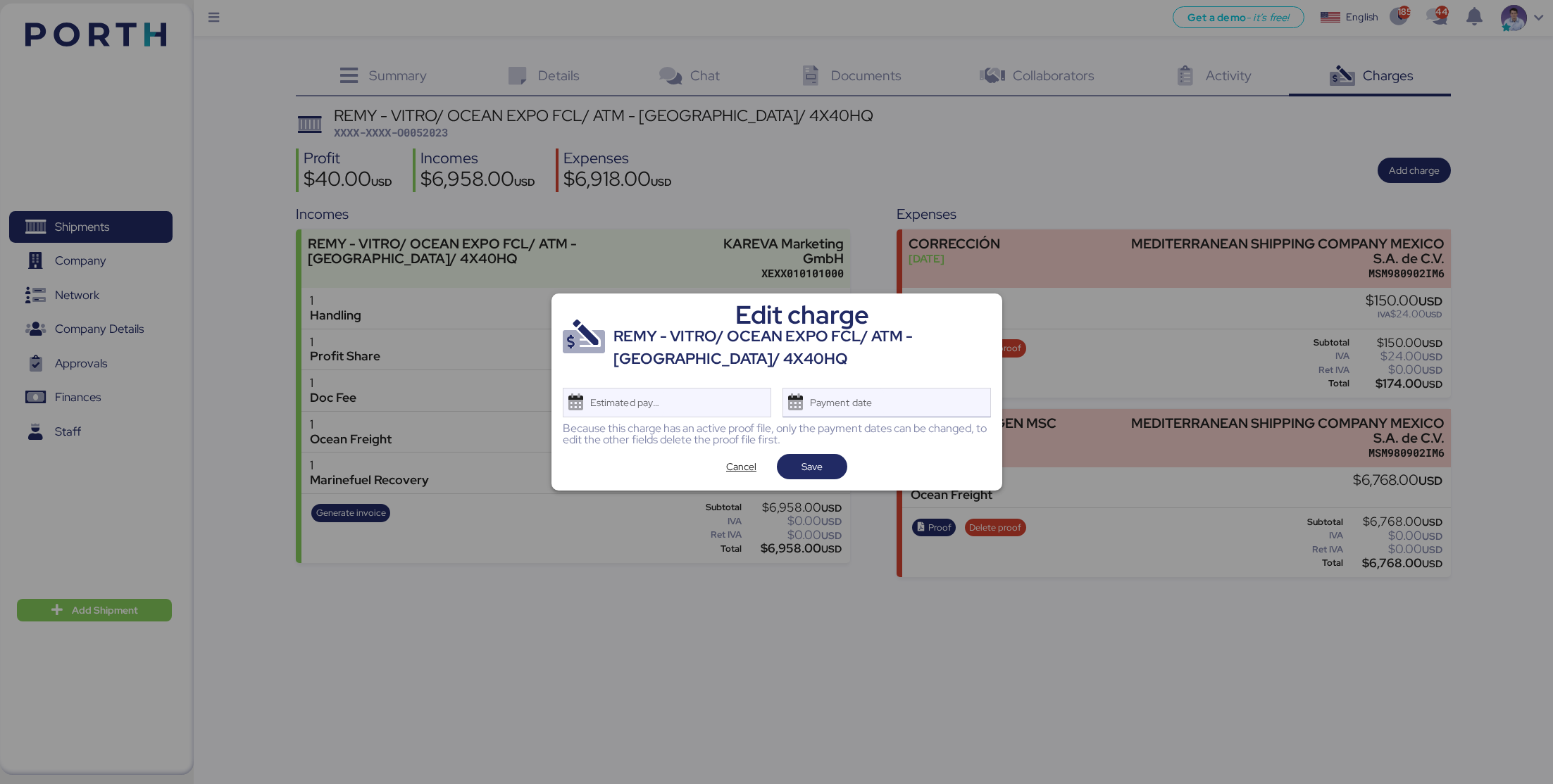
click at [922, 410] on div "Payment date" at bounding box center [887, 403] width 209 height 29
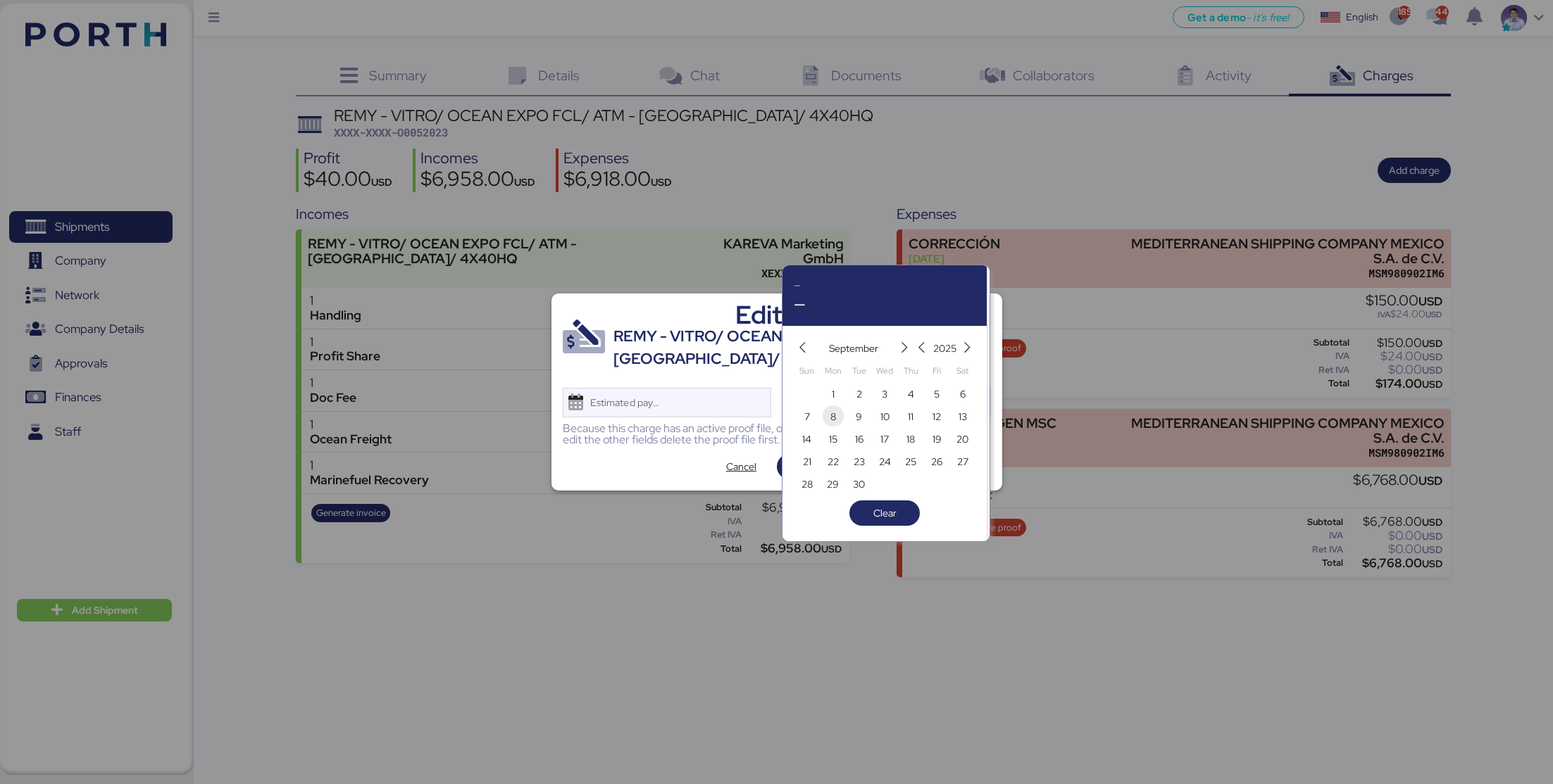
click at [831, 418] on span "8" at bounding box center [833, 417] width 5 height 17
type input "[DATE]"
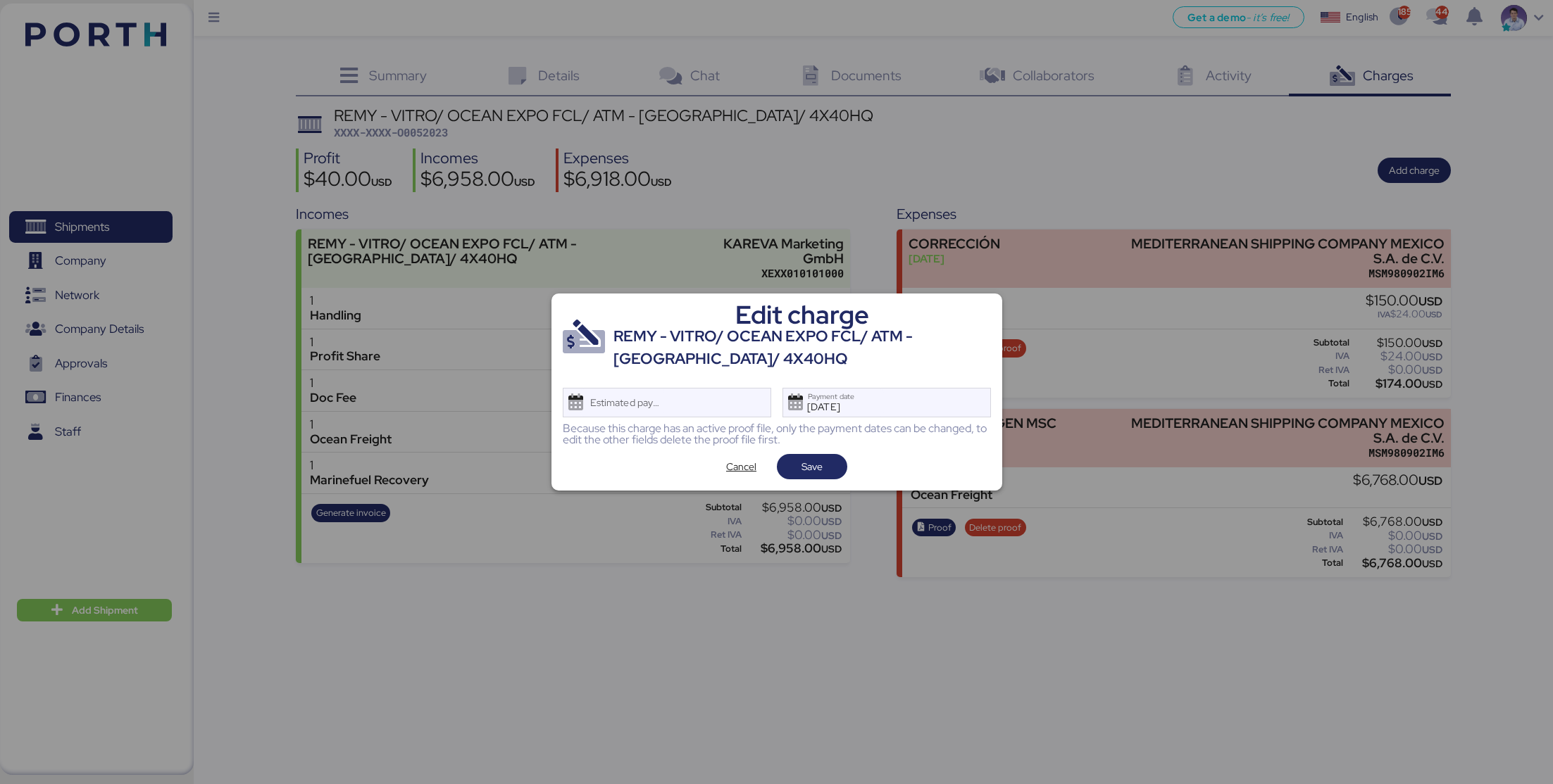
click at [831, 487] on div "Edit charge REMY - VITRO/ OCEAN EXPO FCL/ ATM - [GEOGRAPHIC_DATA]/ 4X40HQ Estim…" at bounding box center [776, 392] width 451 height 197
click at [821, 470] on span "Save" at bounding box center [811, 467] width 21 height 17
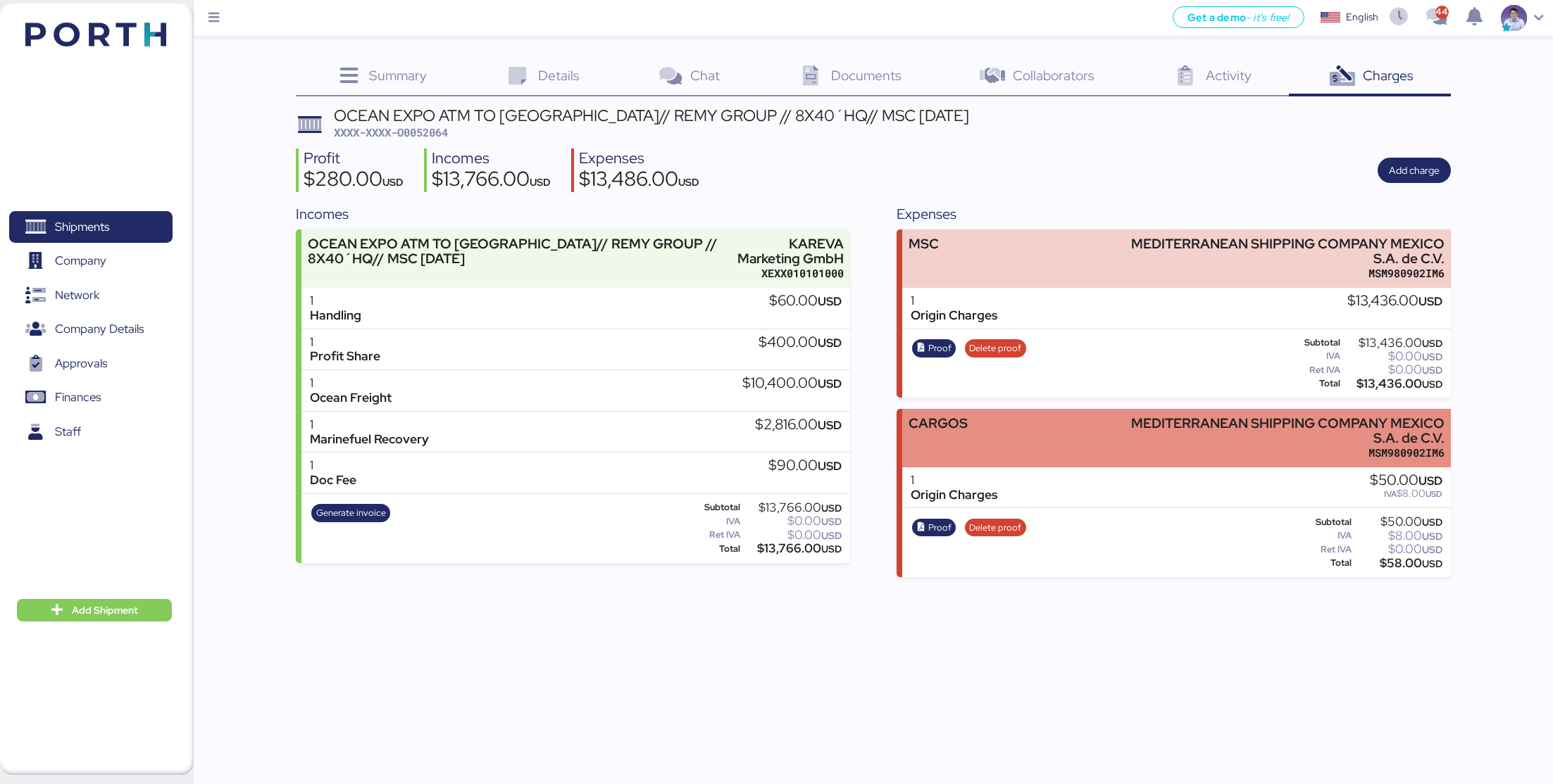
click at [1129, 447] on div "MSM980902IM6" at bounding box center [1283, 453] width 321 height 15
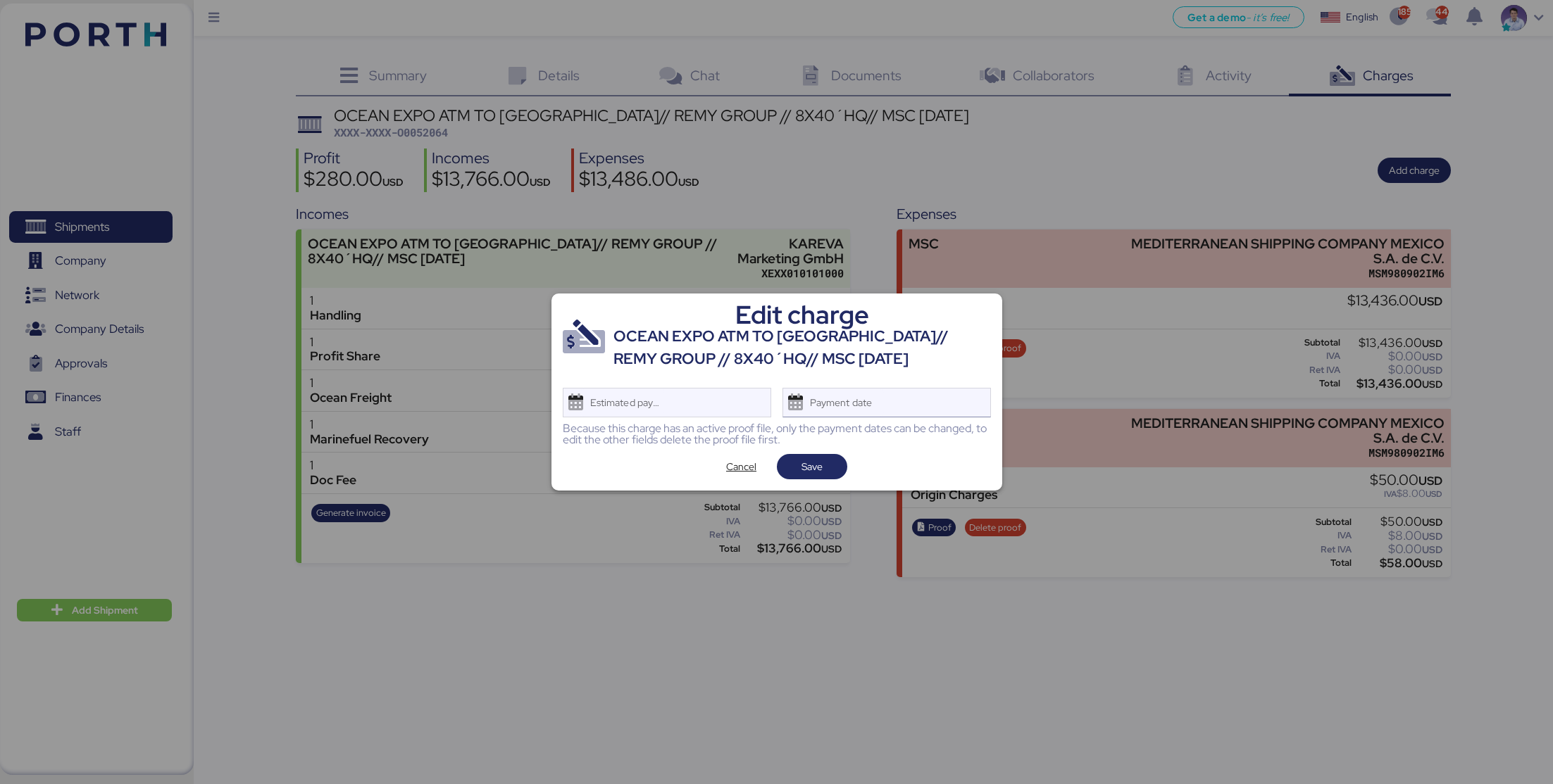
click at [919, 397] on div "Payment date" at bounding box center [887, 403] width 209 height 29
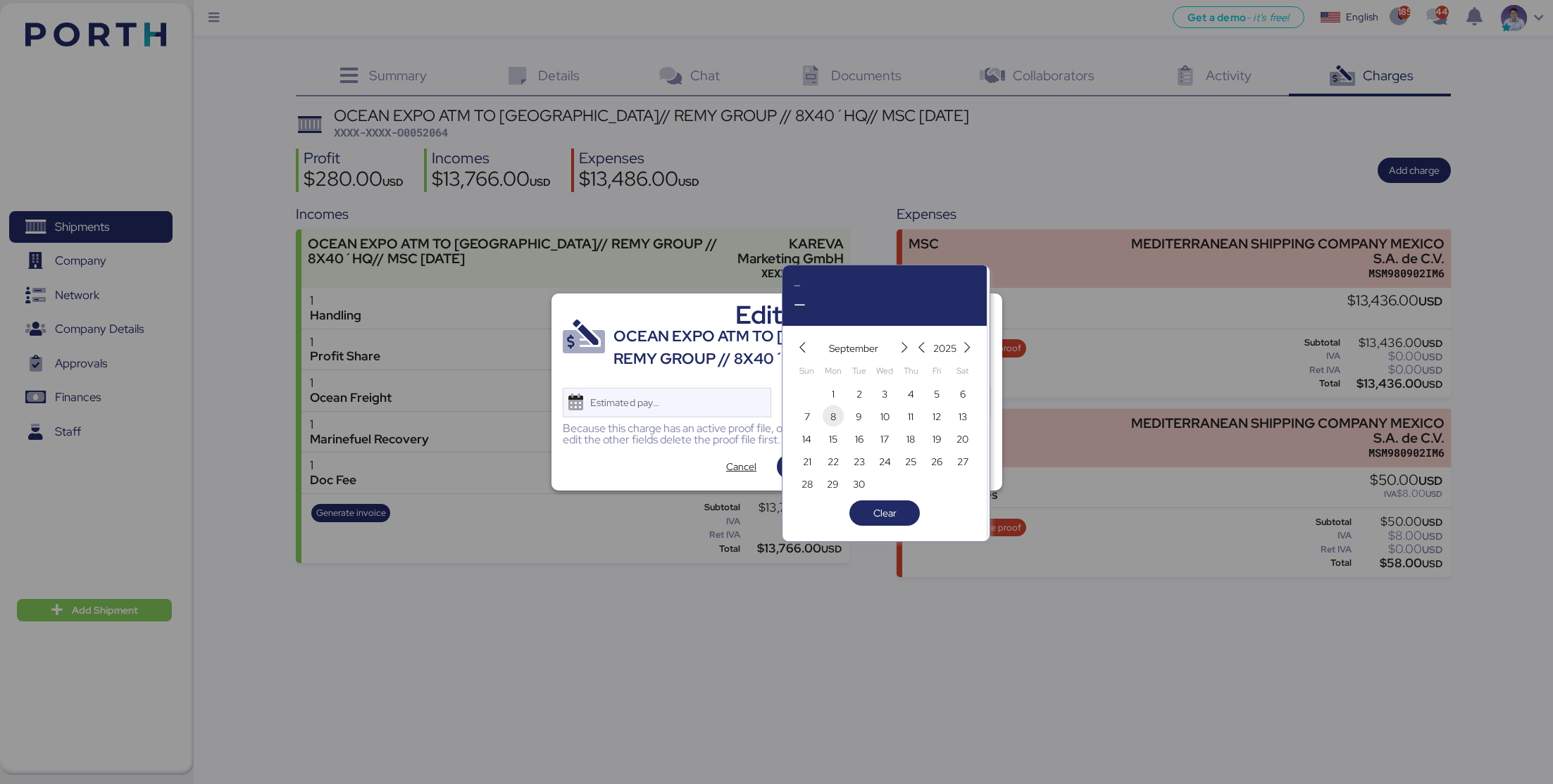
click at [832, 420] on span "8" at bounding box center [833, 417] width 5 height 17
type input "Sep 8, 2025"
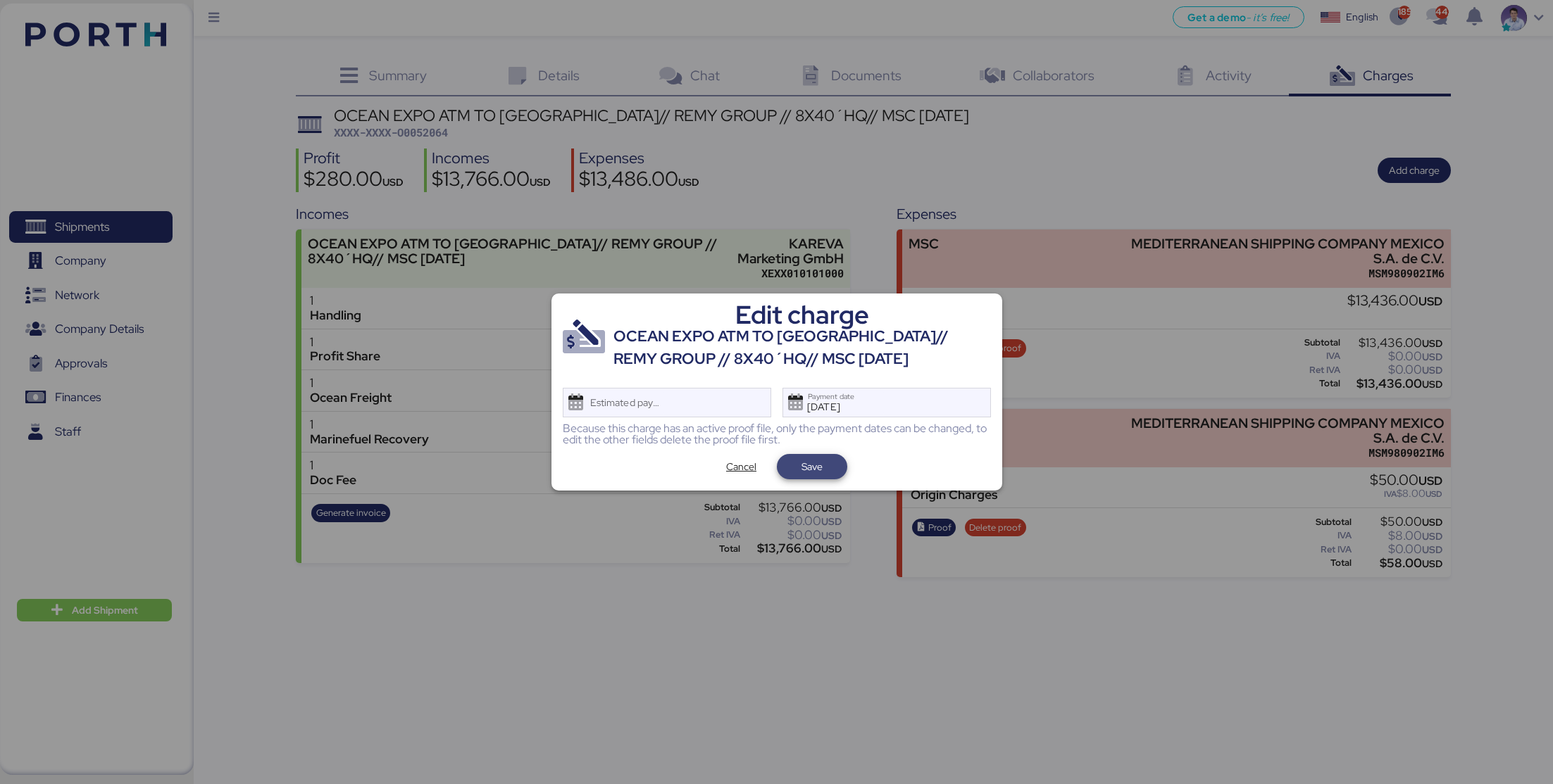
click at [812, 469] on span "Save" at bounding box center [811, 467] width 21 height 17
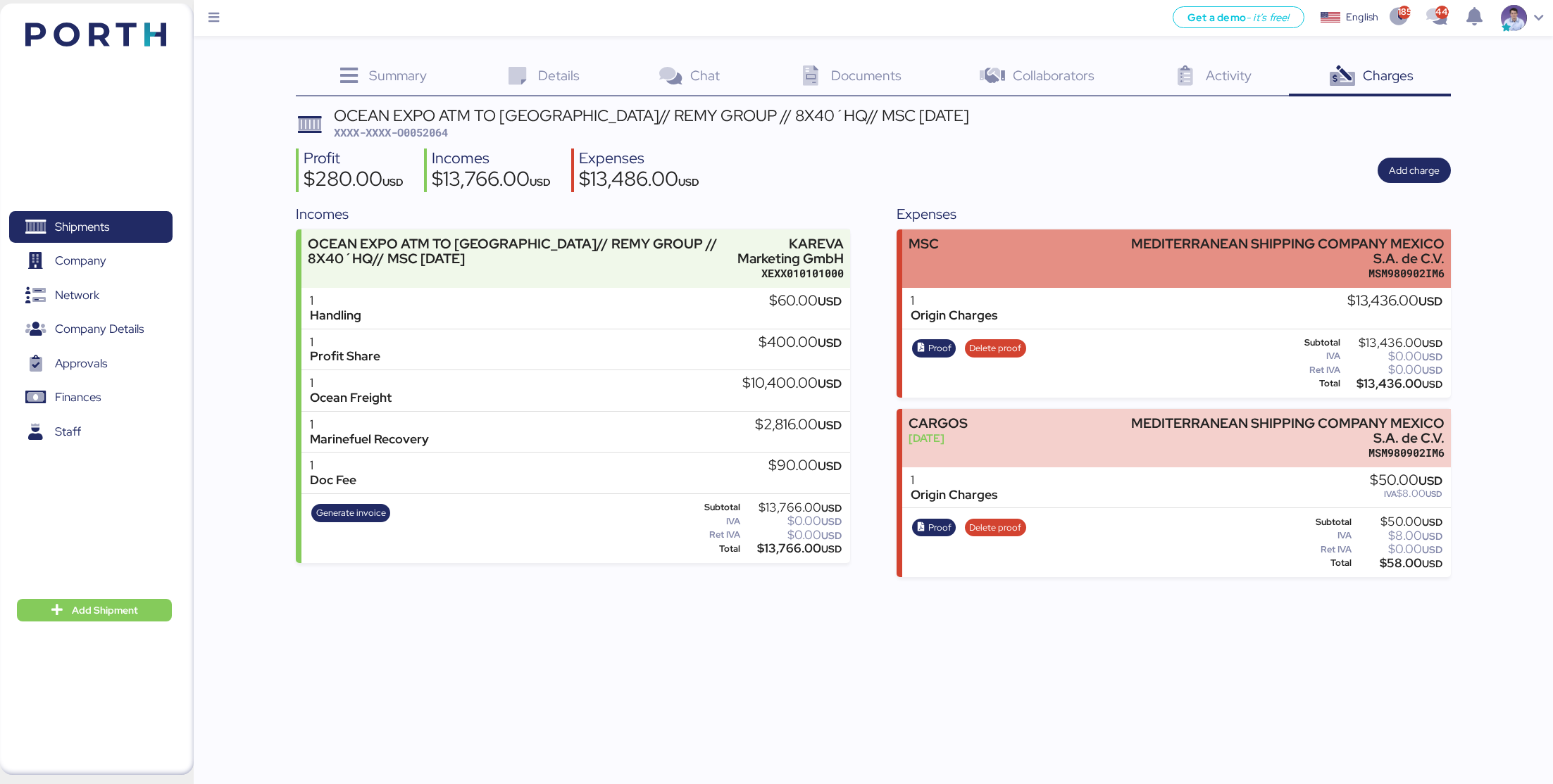
click at [1011, 275] on div "MSC MEDITERRANEAN SHIPPING COMPANY MEXICO S.A. de C.V. MSM980902IM6" at bounding box center [1176, 259] width 548 height 59
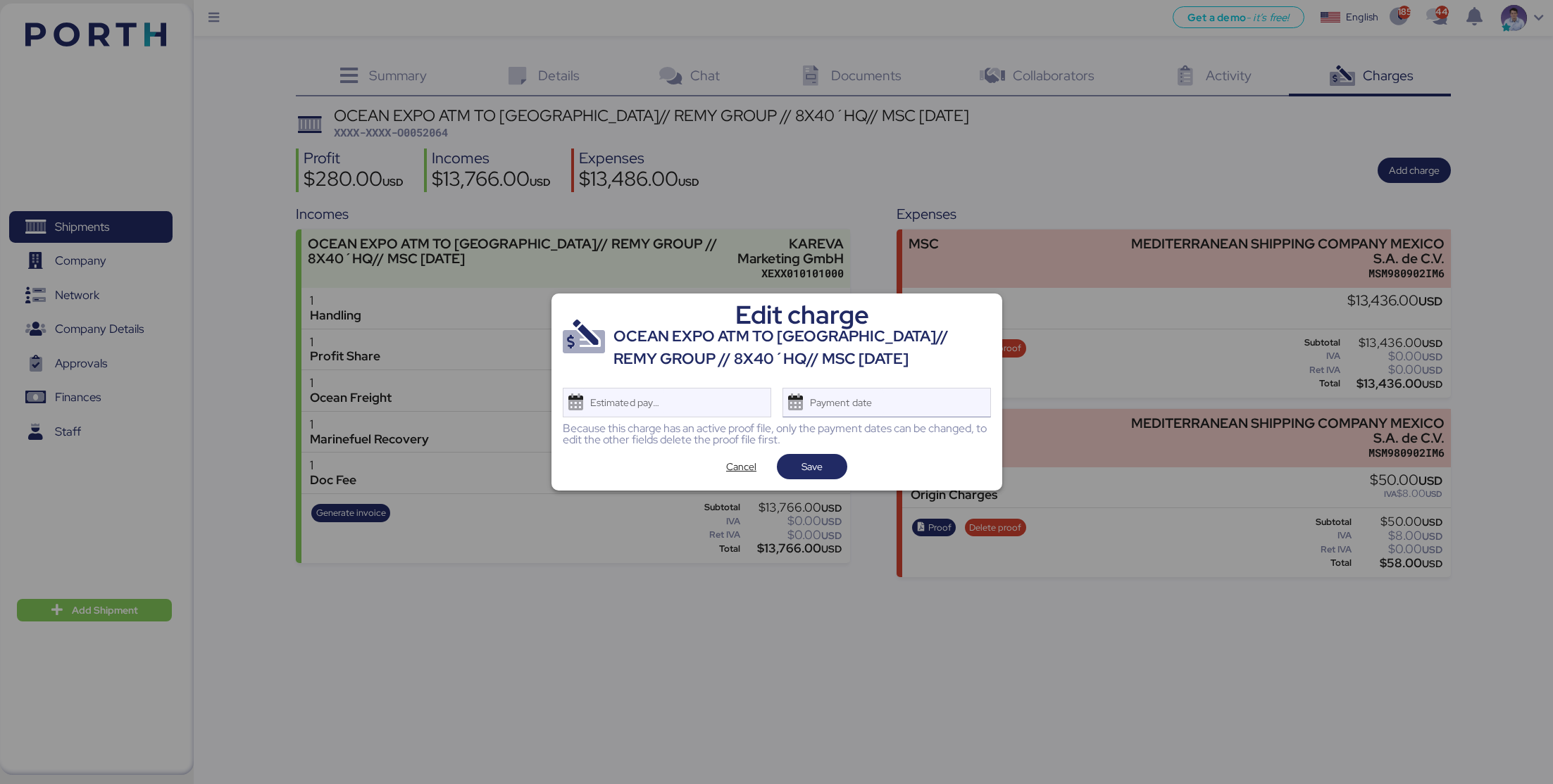
click at [898, 402] on div "Payment date" at bounding box center [887, 403] width 209 height 29
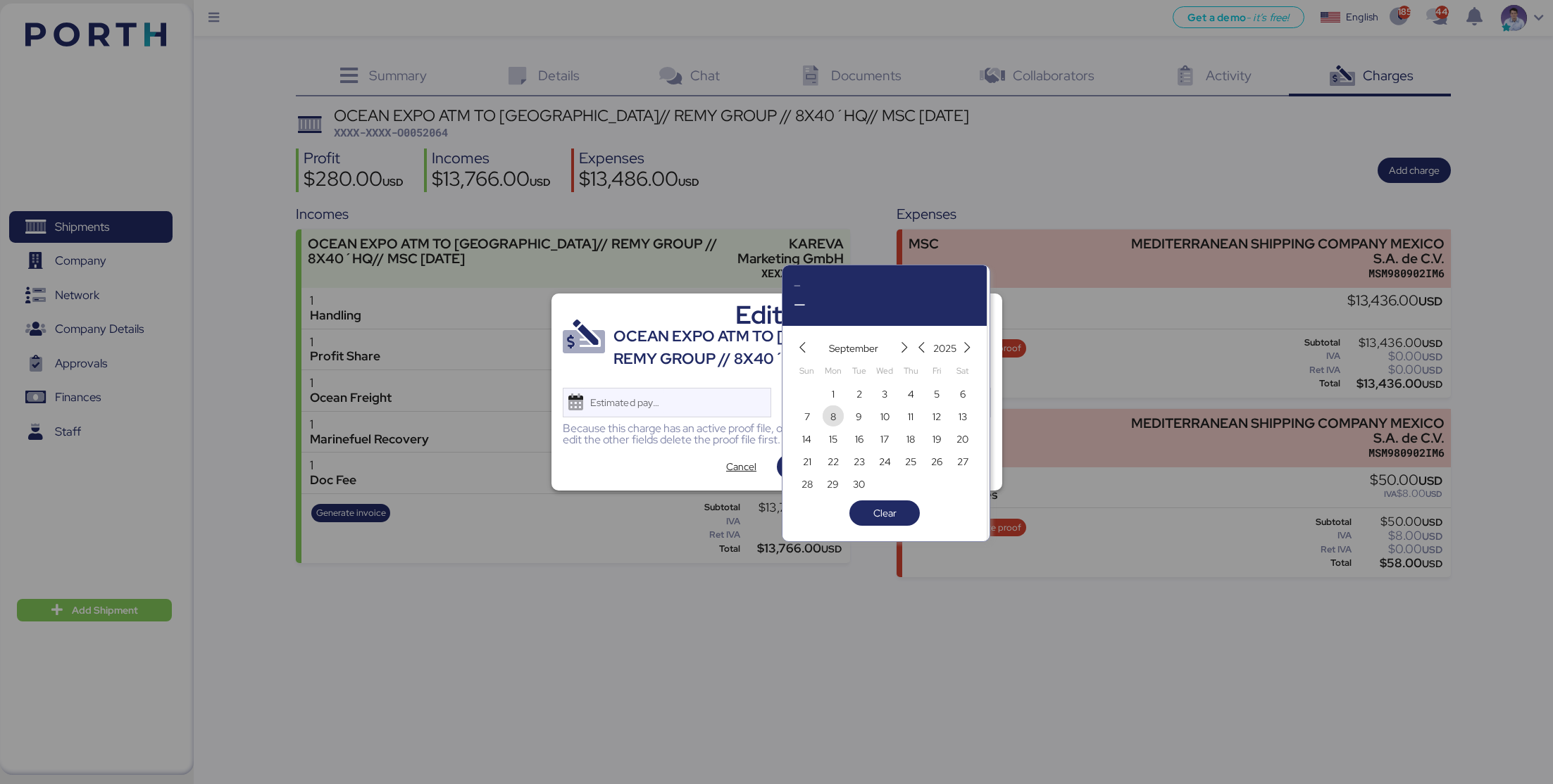
click at [833, 421] on span "8" at bounding box center [833, 417] width 5 height 17
type input "Sep 8, 2025"
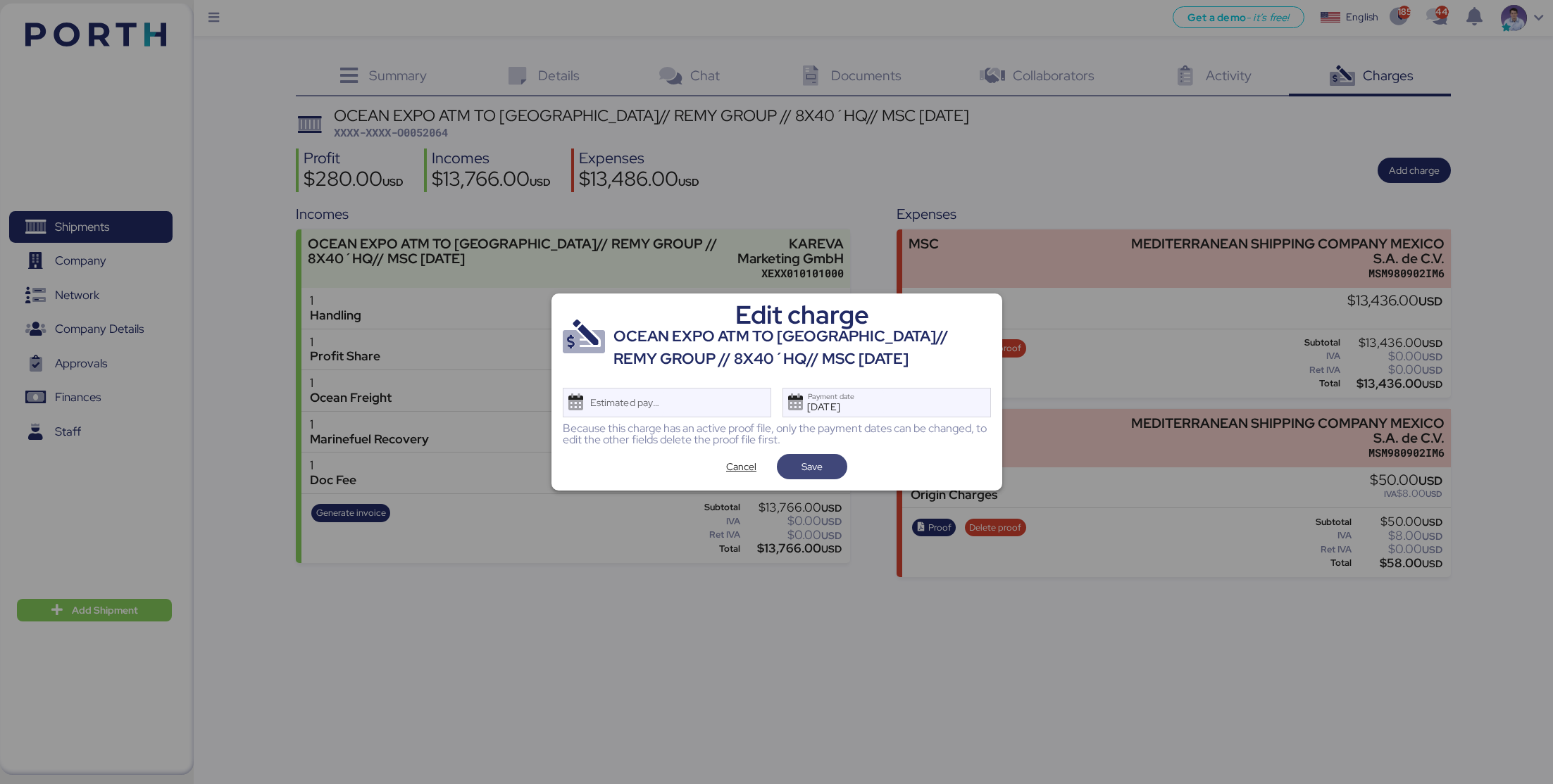
click at [820, 474] on span "Save" at bounding box center [811, 467] width 21 height 17
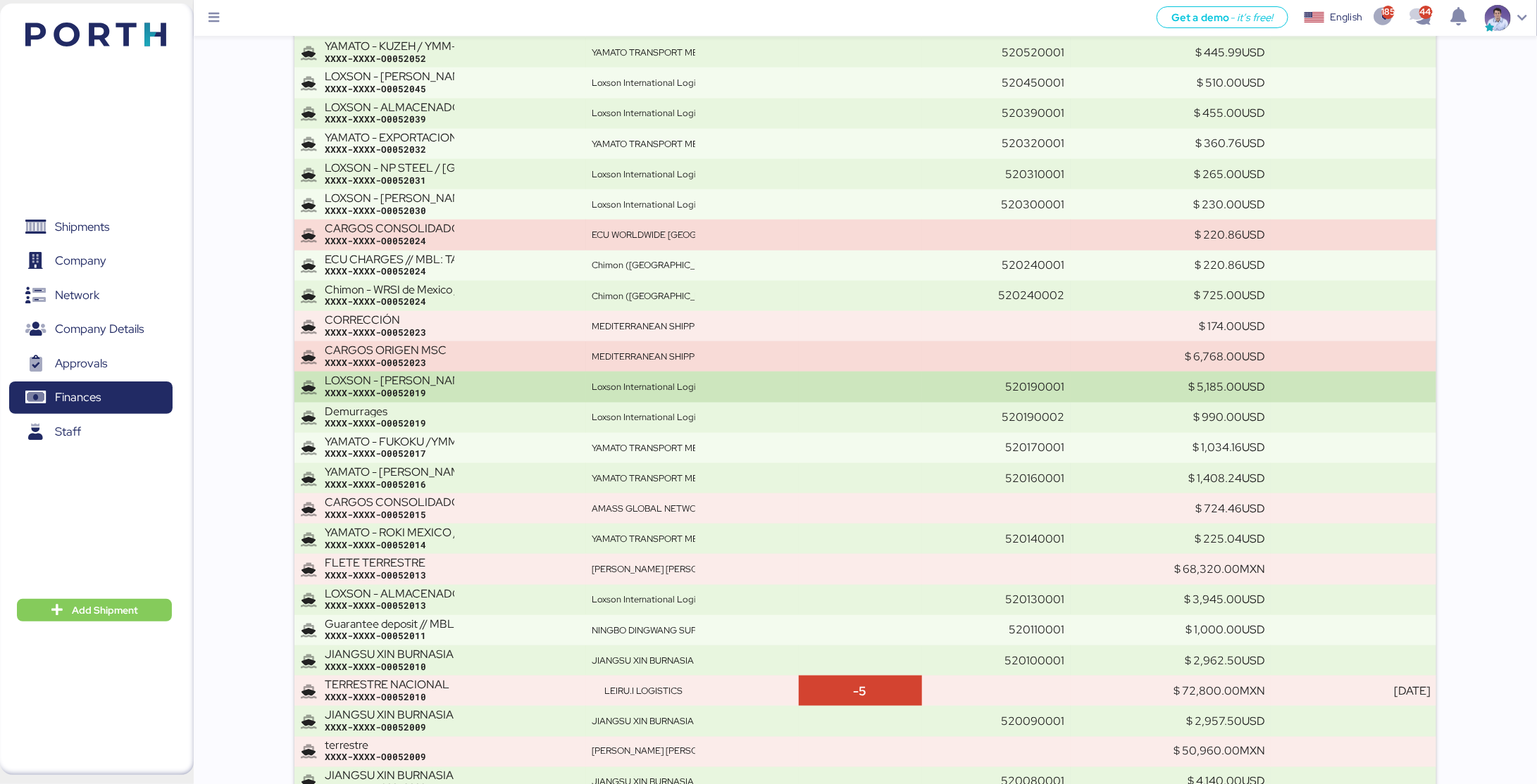
click at [685, 381] on div "Loxson International Logistics" at bounding box center [643, 387] width 103 height 12
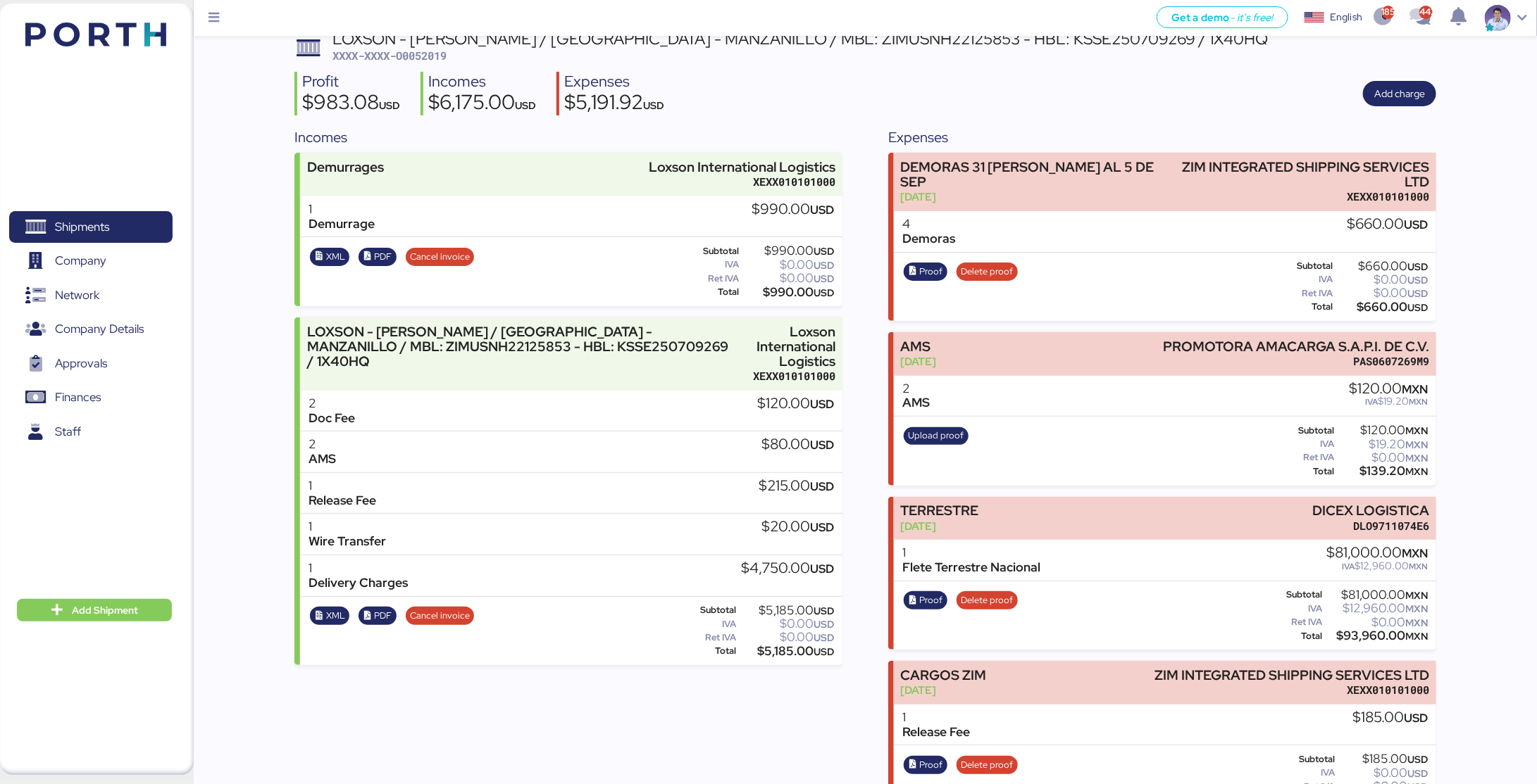
scroll to position [122, 0]
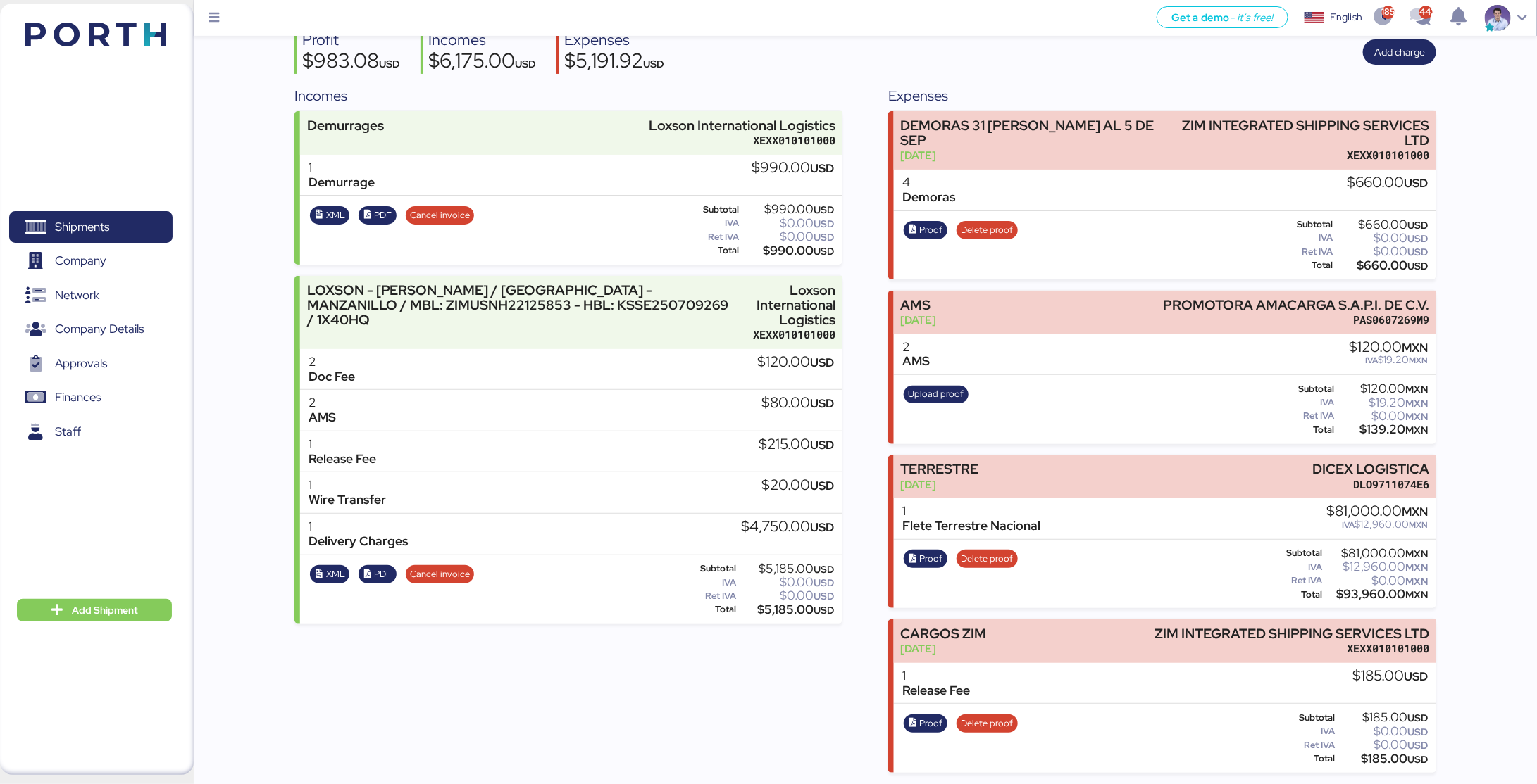
click at [1024, 73] on div "LOXSON - [PERSON_NAME] / [GEOGRAPHIC_DATA] - MANZANILLO / MBL: ZIMUSNH22125853 …" at bounding box center [865, 380] width 1142 height 783
